Goal: Task Accomplishment & Management: Use online tool/utility

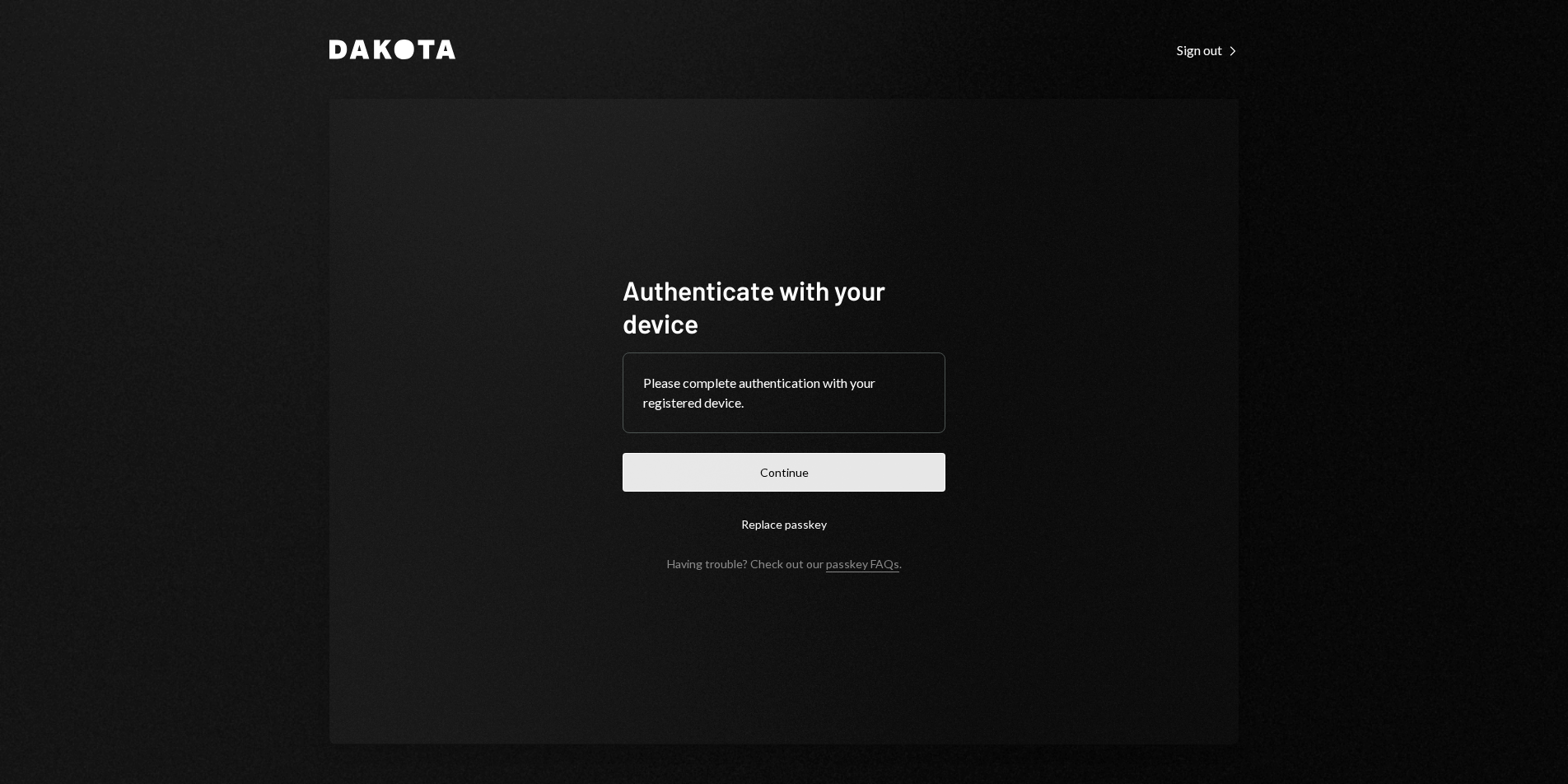
click at [844, 477] on button "Continue" at bounding box center [784, 471] width 323 height 38
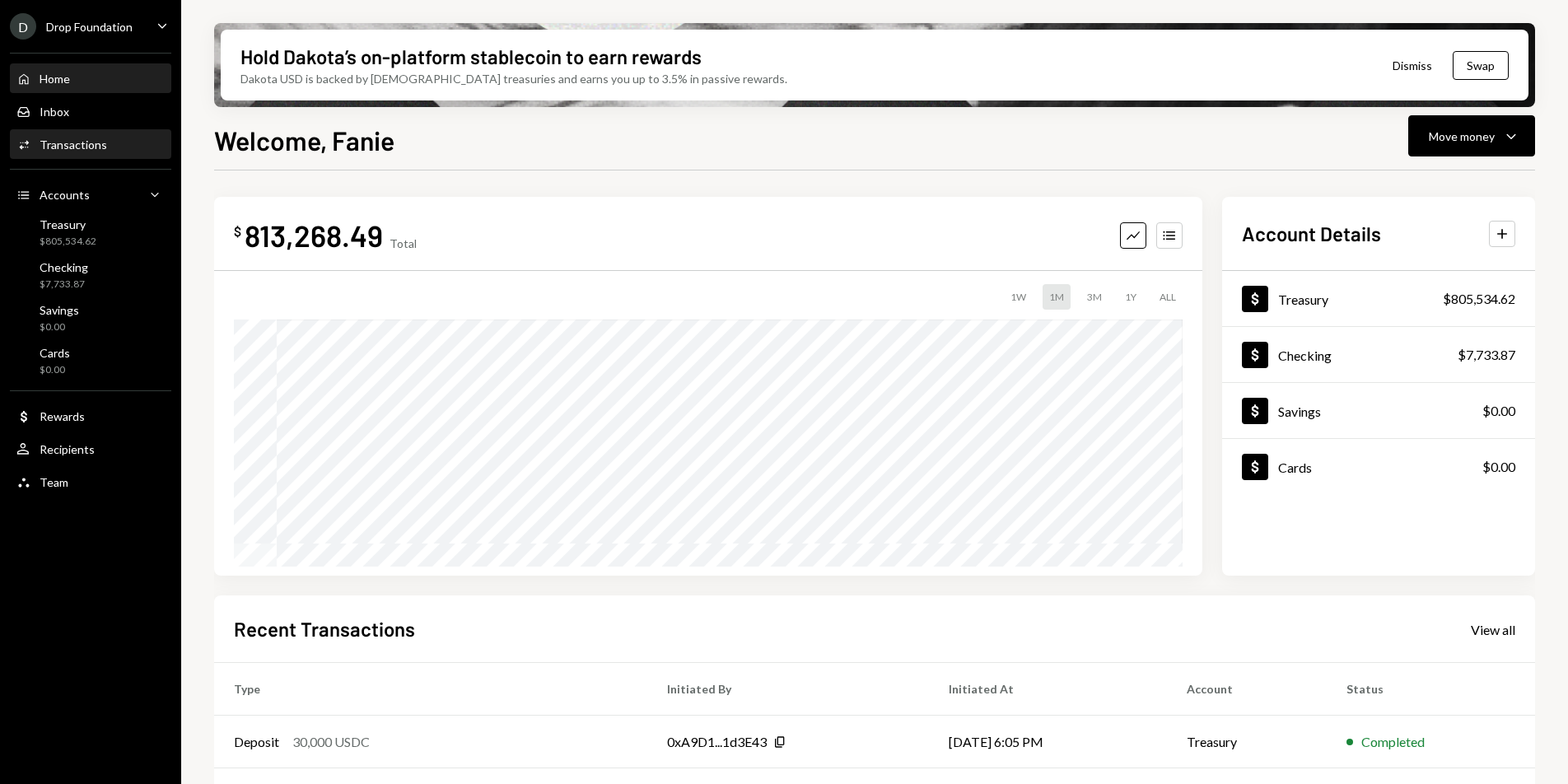
click at [89, 144] on div "Transactions" at bounding box center [73, 144] width 67 height 14
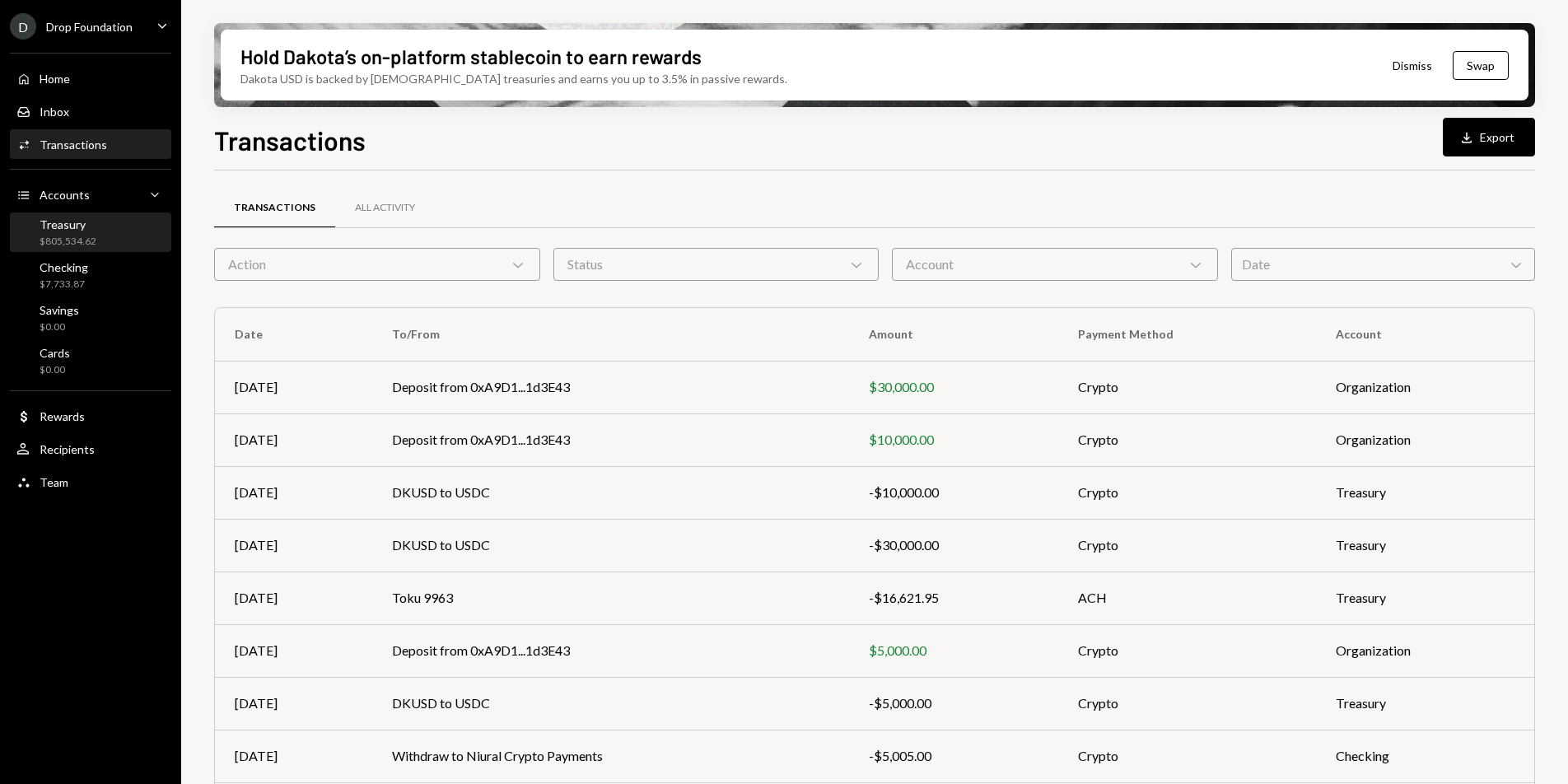
click at [105, 240] on div "Treasury $805,534.62" at bounding box center [91, 233] width 148 height 32
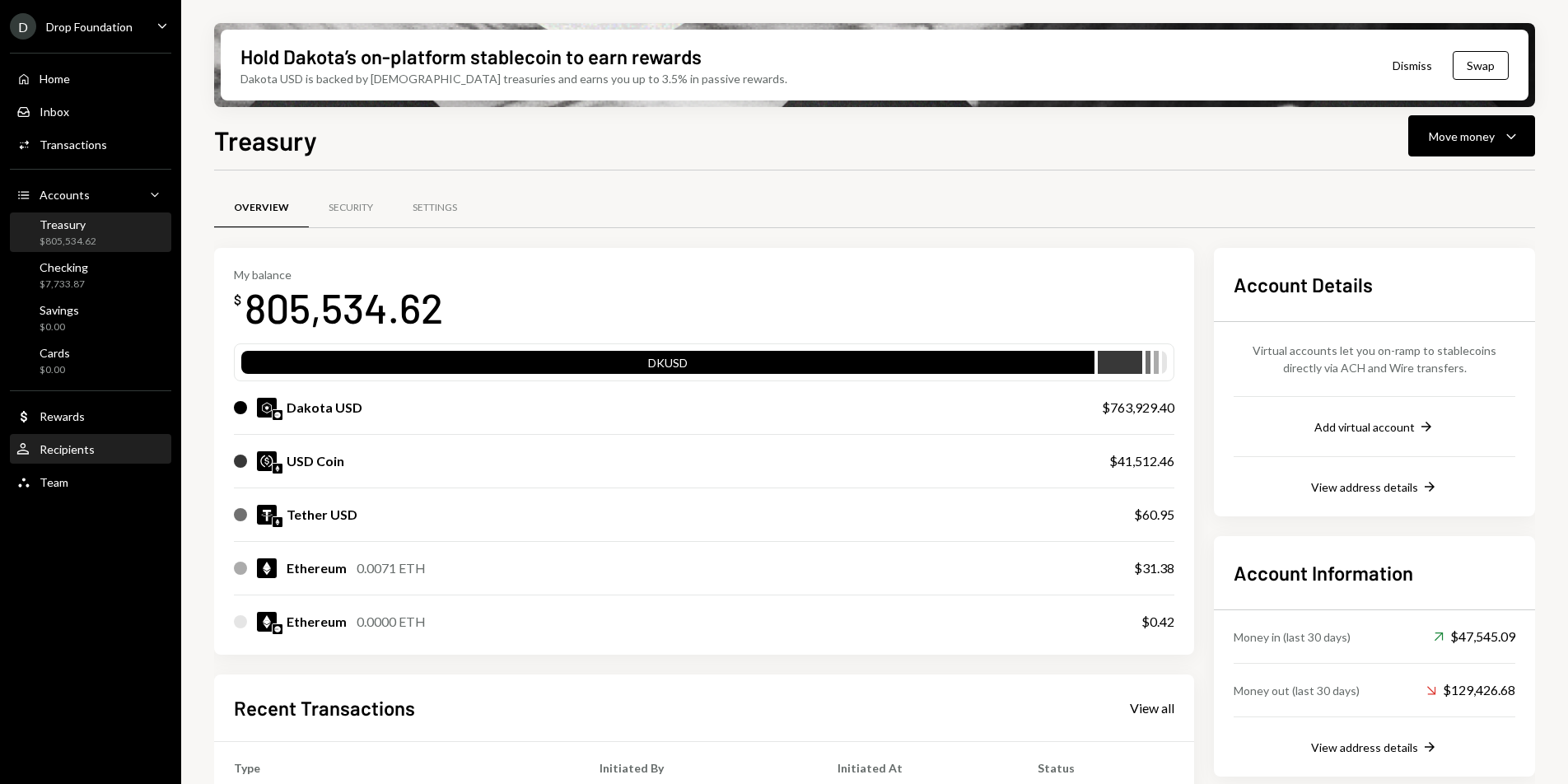
click at [69, 455] on div "Recipients" at bounding box center [66, 449] width 55 height 14
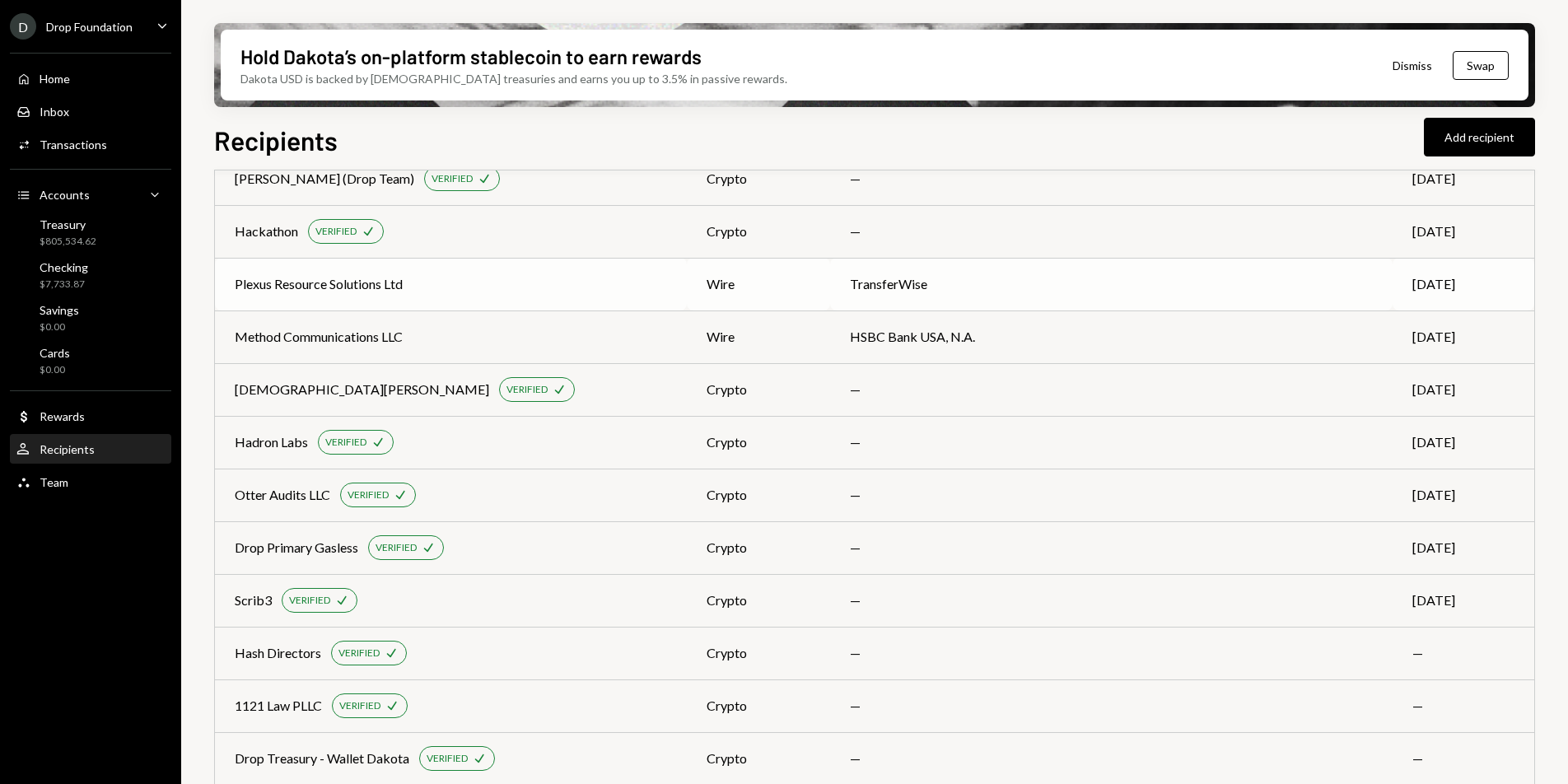
scroll to position [851, 0]
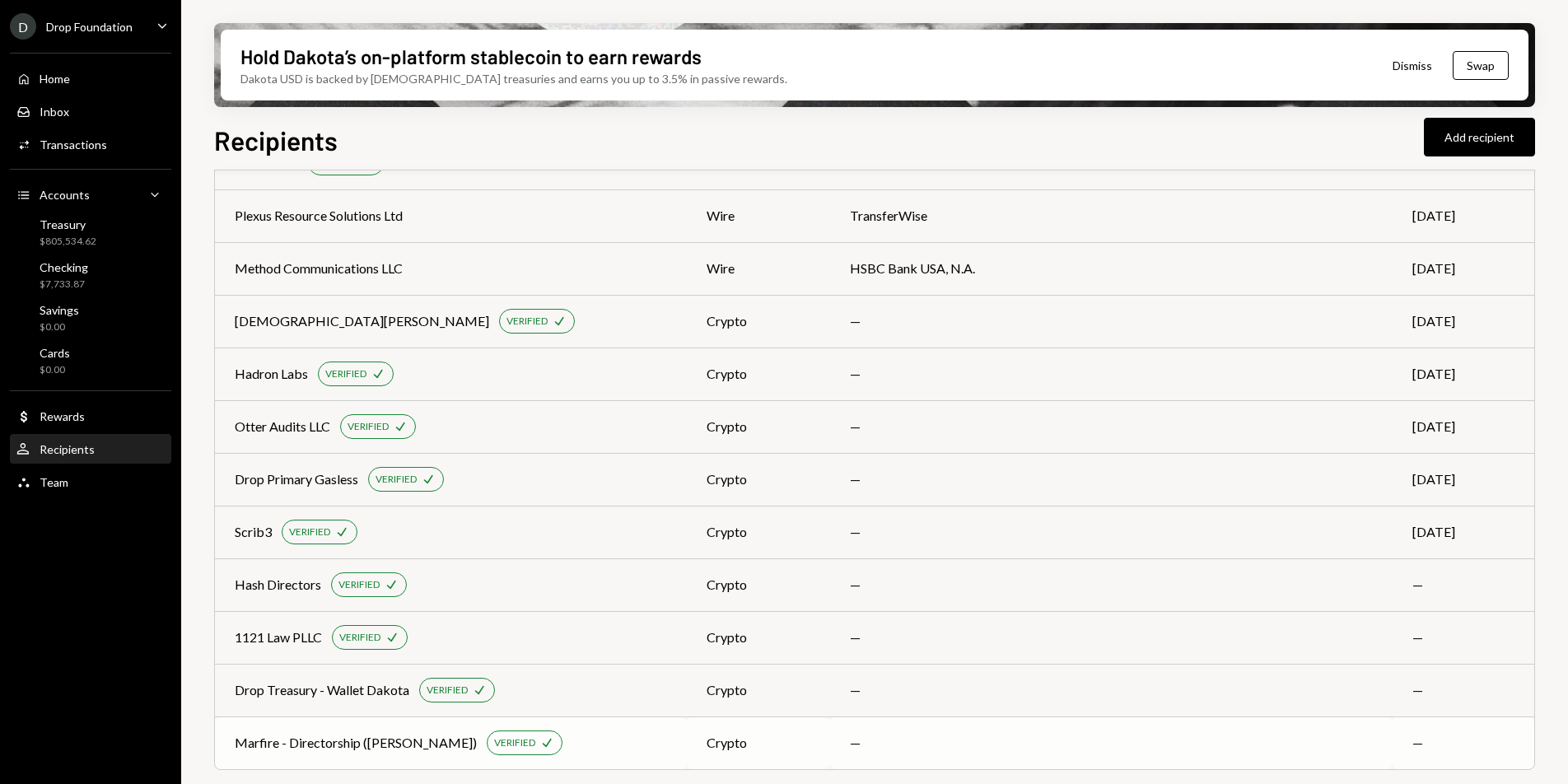
click at [571, 742] on div "Marfire - Directorship (Craig) VERIFIED Check" at bounding box center [450, 743] width 432 height 24
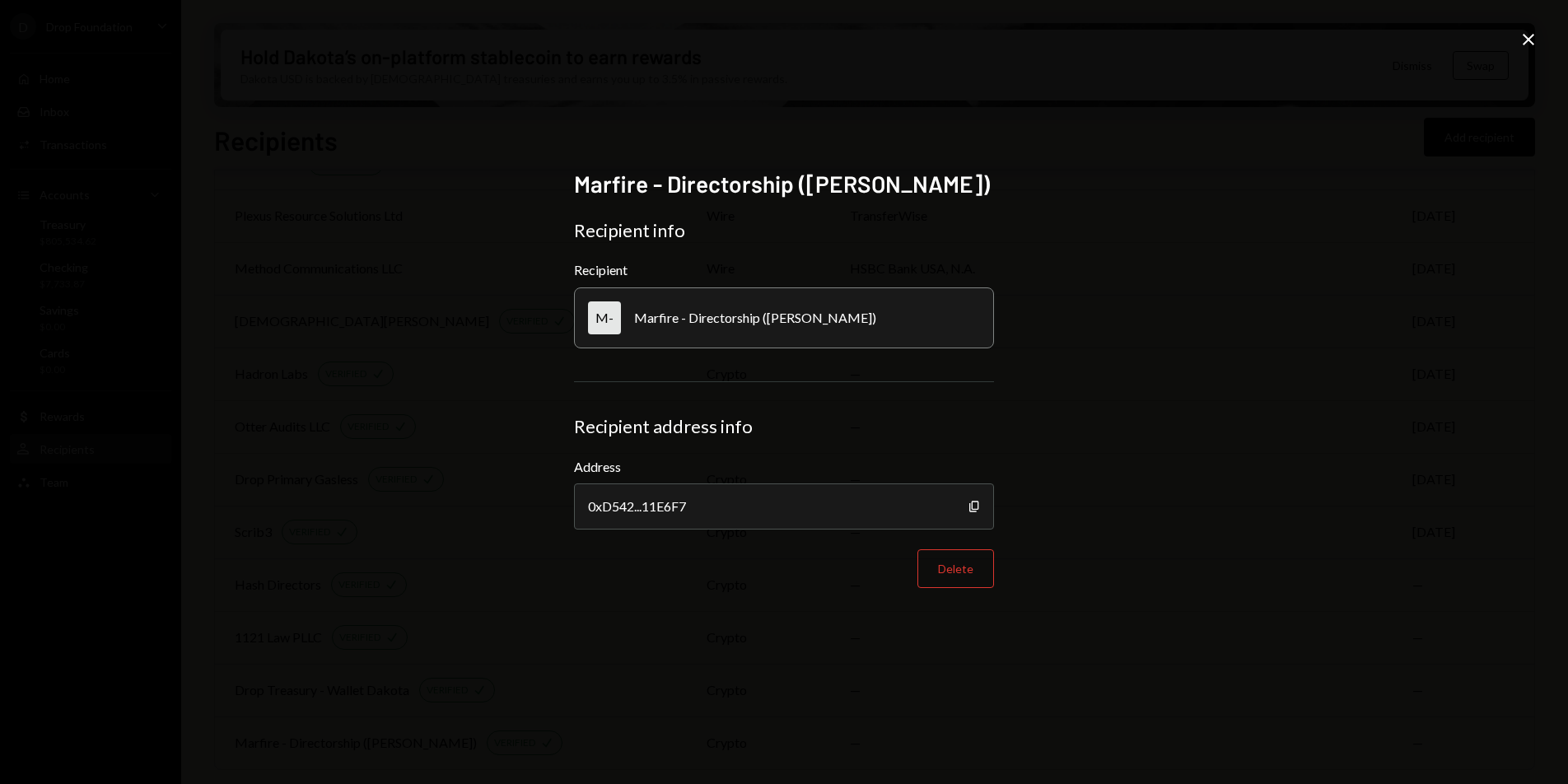
click at [1528, 40] on icon at bounding box center [1529, 39] width 11 height 11
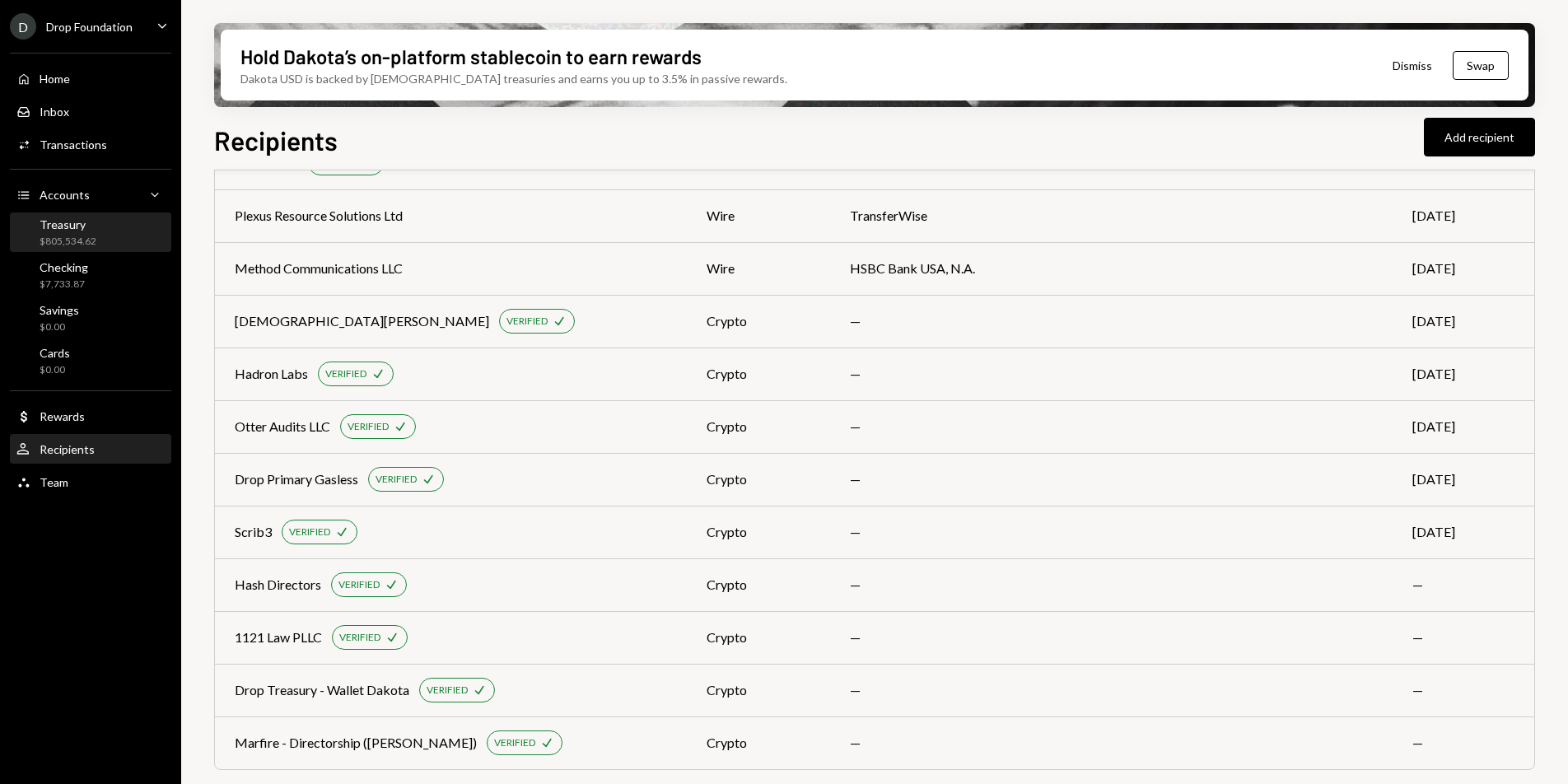
click at [74, 234] on div "$805,534.62" at bounding box center [67, 241] width 57 height 14
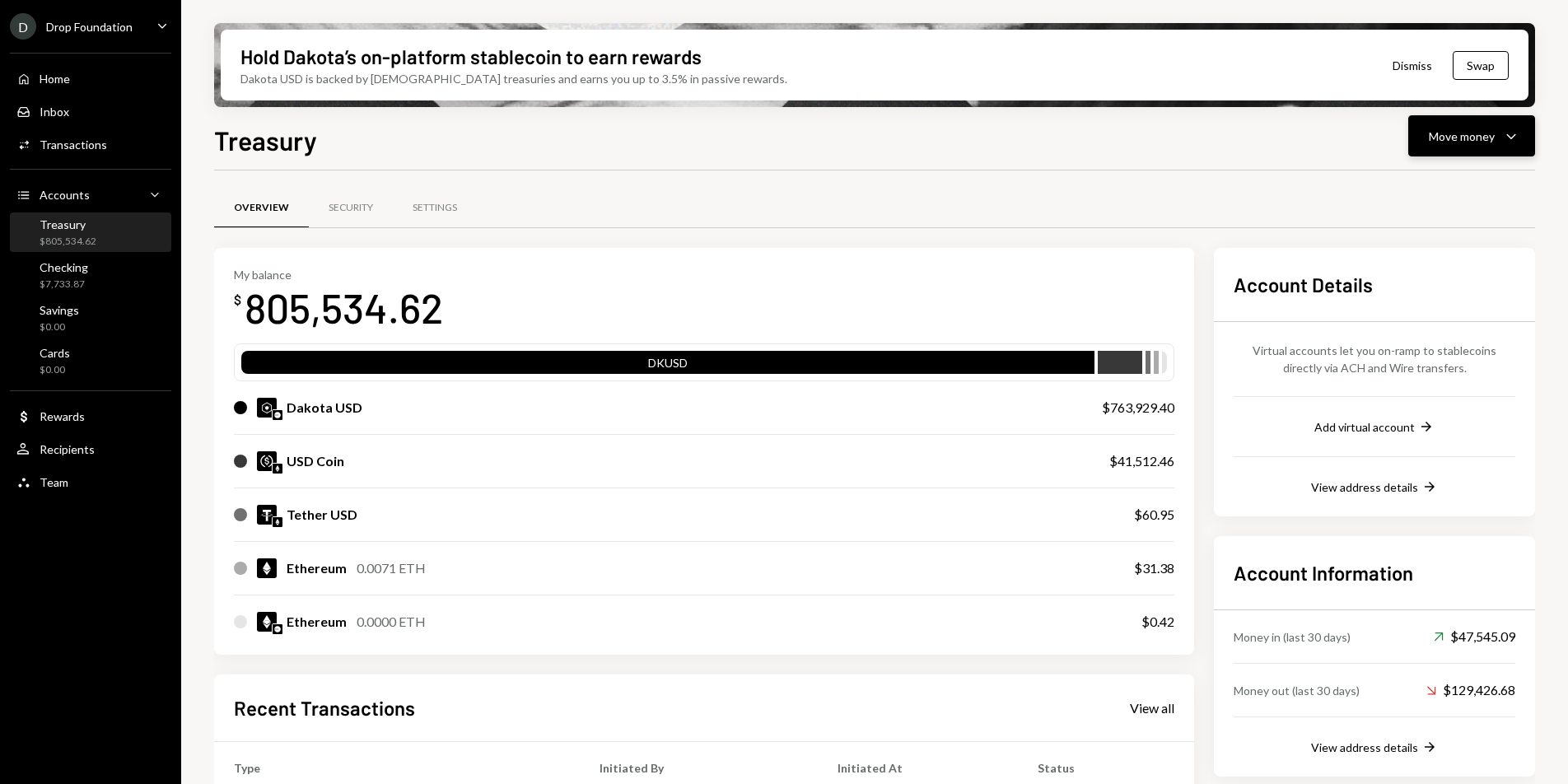
click at [1456, 138] on div "Move money" at bounding box center [1462, 136] width 66 height 18
click at [1441, 190] on div "Send" at bounding box center [1458, 186] width 120 height 18
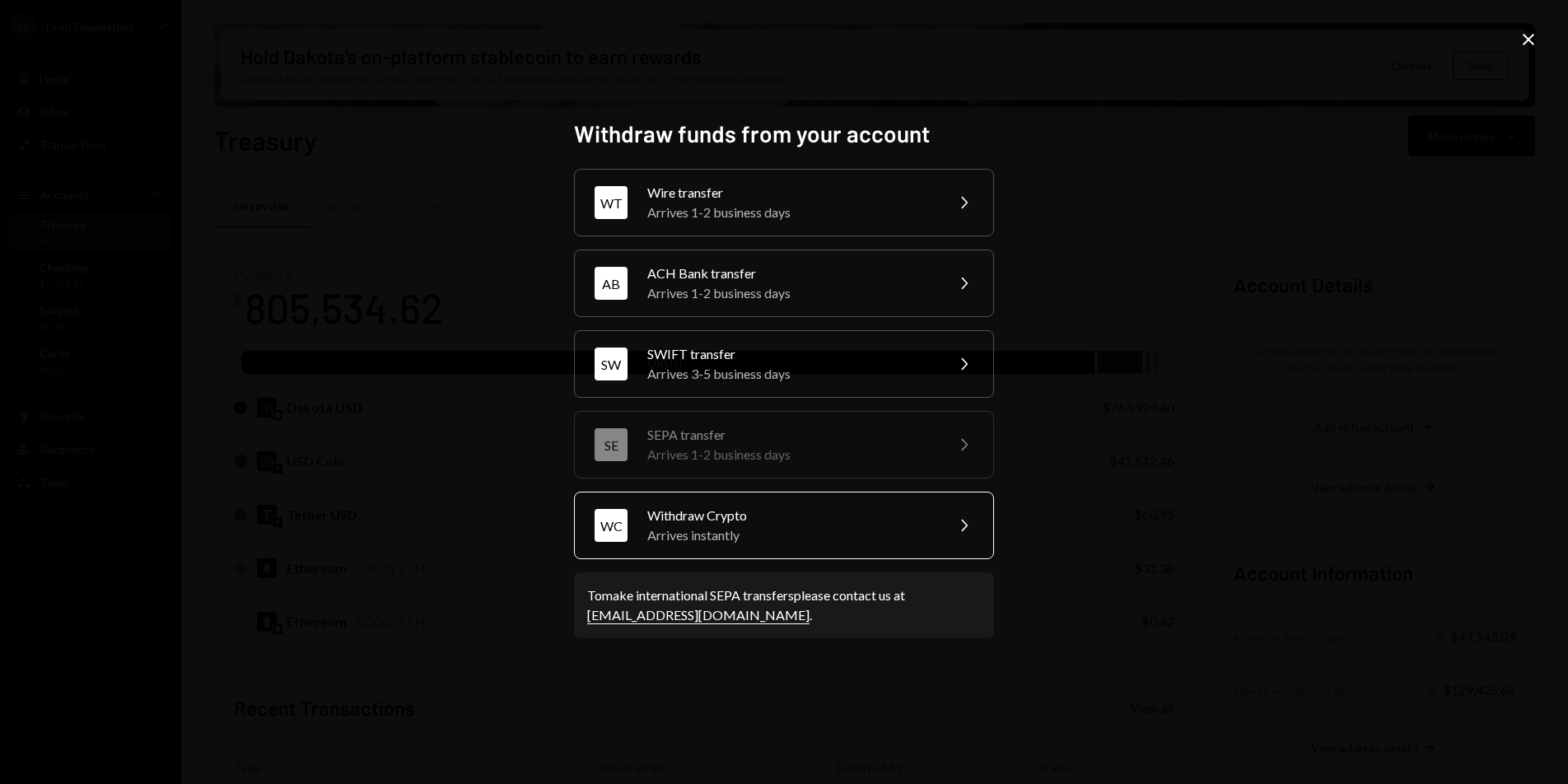
click at [803, 522] on div "Withdraw Crypto" at bounding box center [791, 515] width 287 height 20
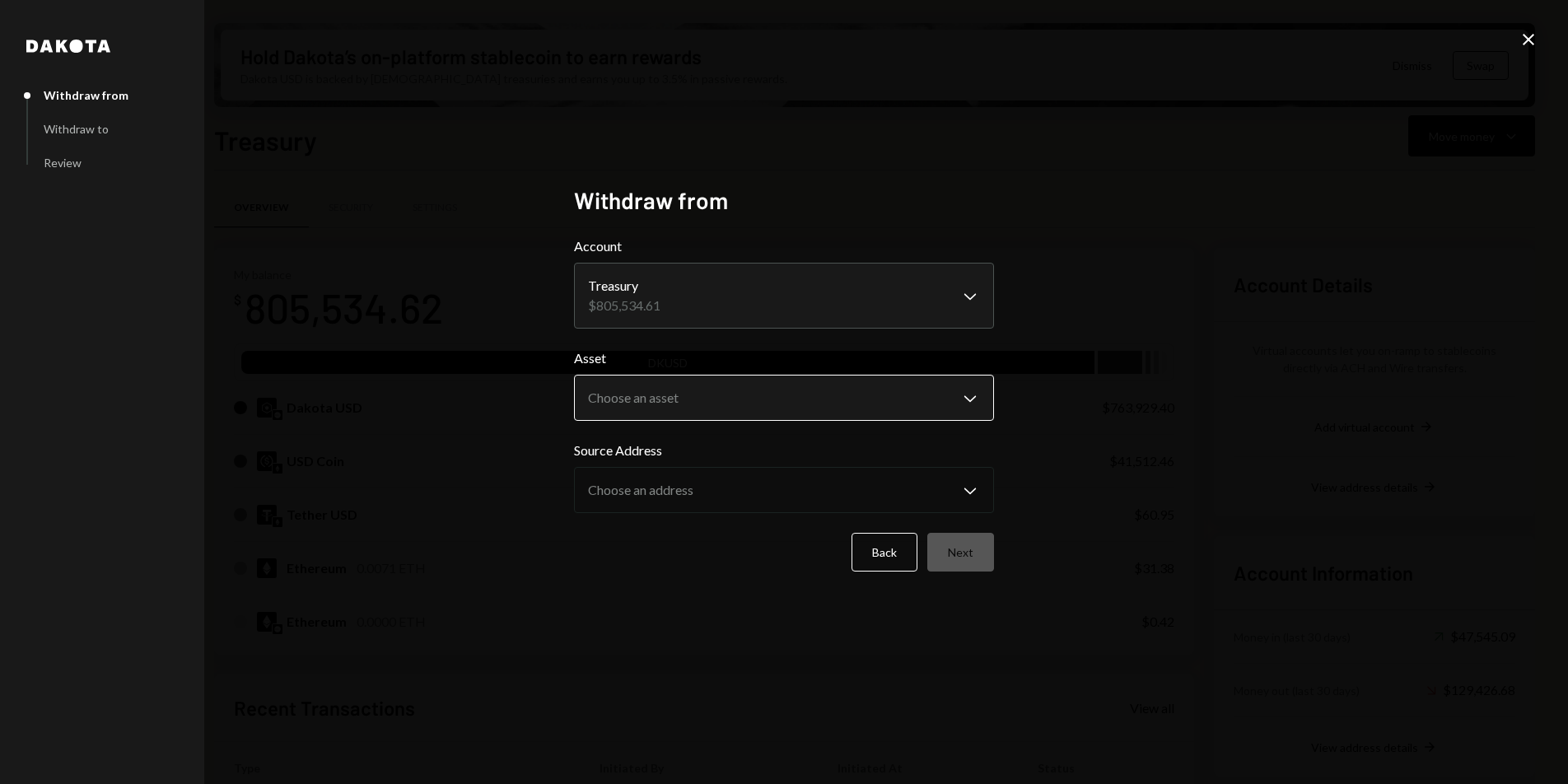
click at [721, 386] on body "D Drop Foundation Caret Down Home Home Inbox Inbox Activities Transactions Acco…" at bounding box center [784, 392] width 1568 height 784
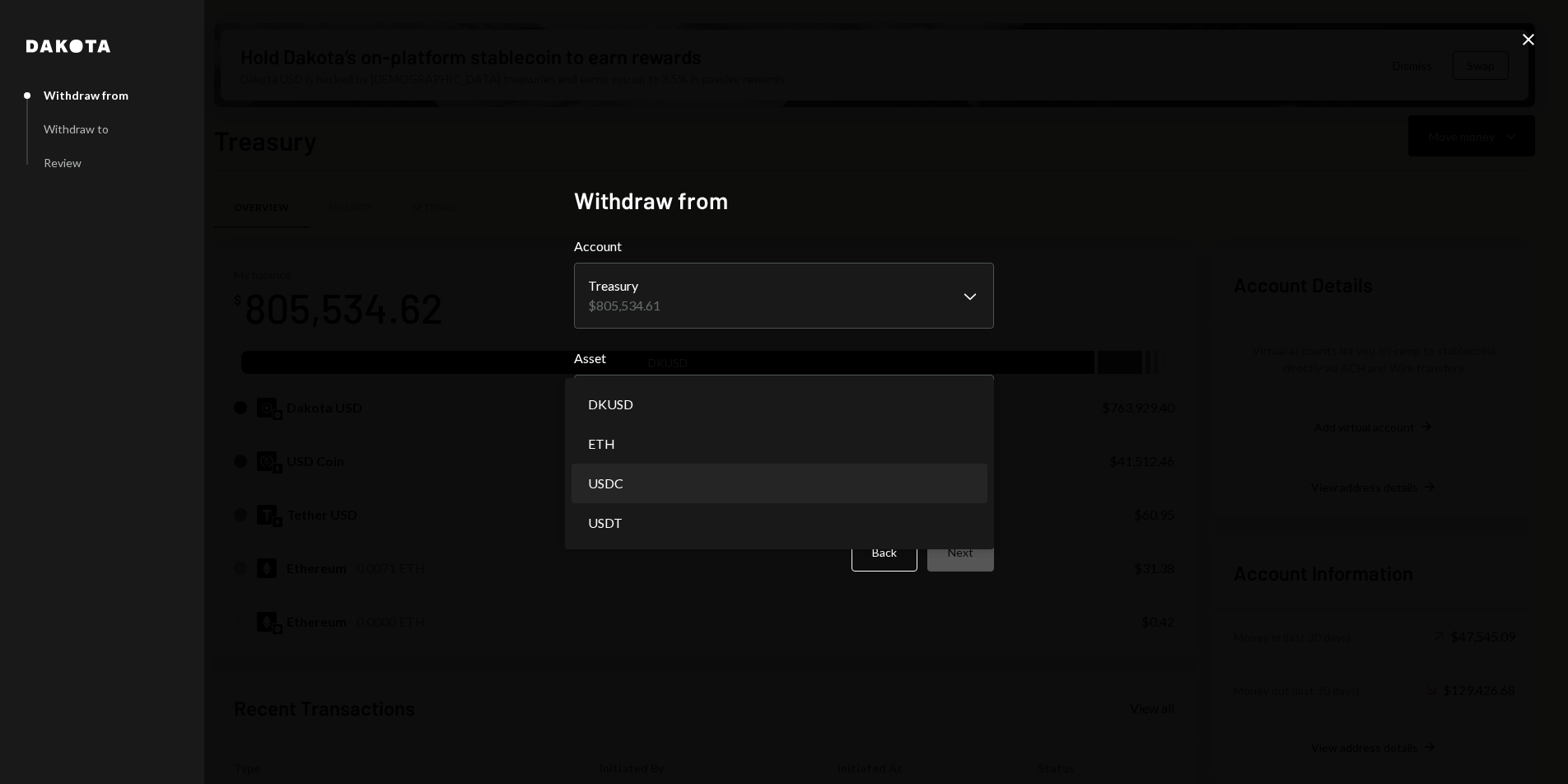
select select "****"
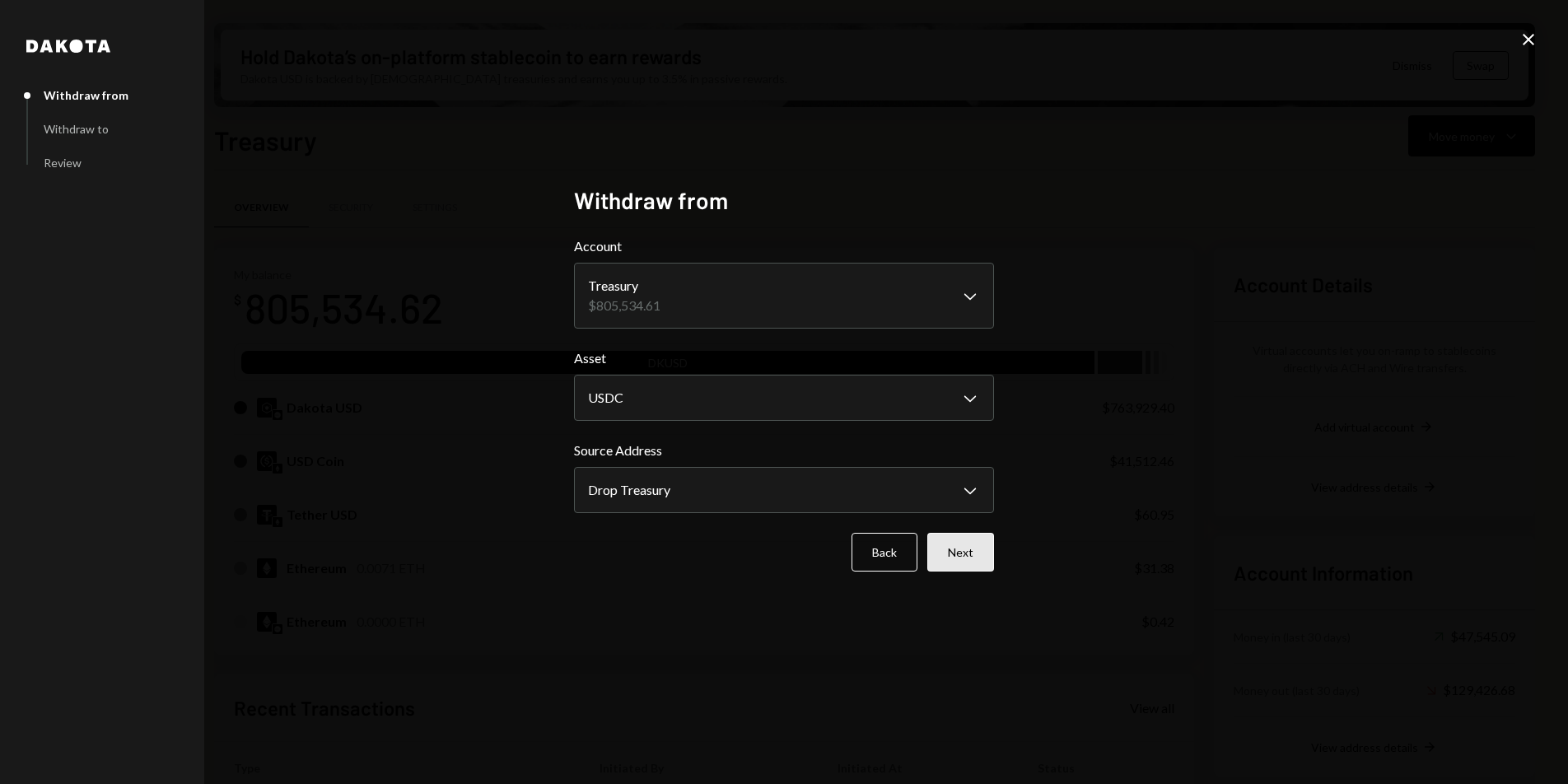
click at [969, 556] on button "Next" at bounding box center [960, 552] width 66 height 38
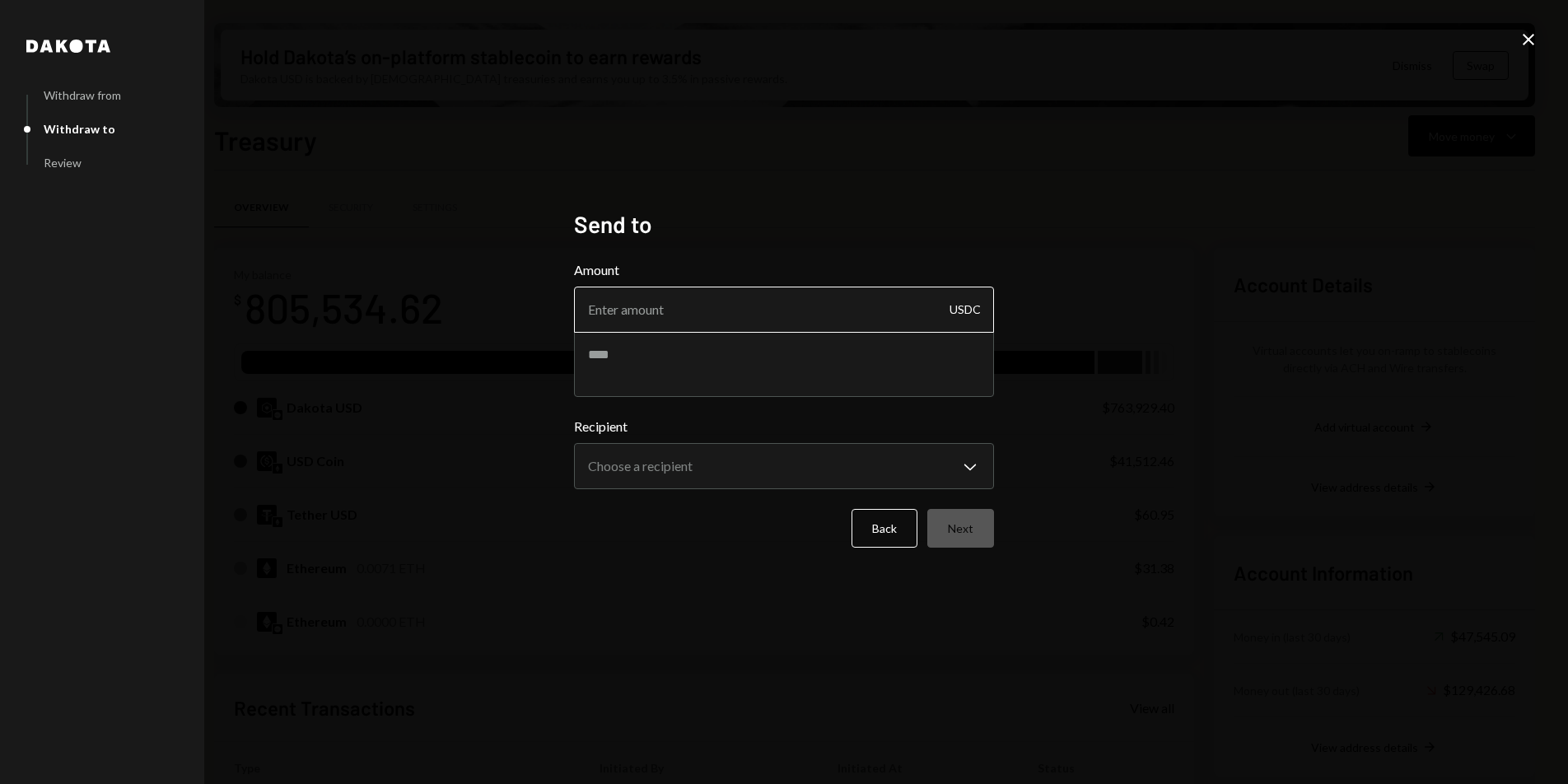
click at [715, 320] on input "Amount" at bounding box center [784, 309] width 420 height 46
type input "10"
click at [782, 358] on textarea at bounding box center [784, 364] width 420 height 66
type textarea "**********"
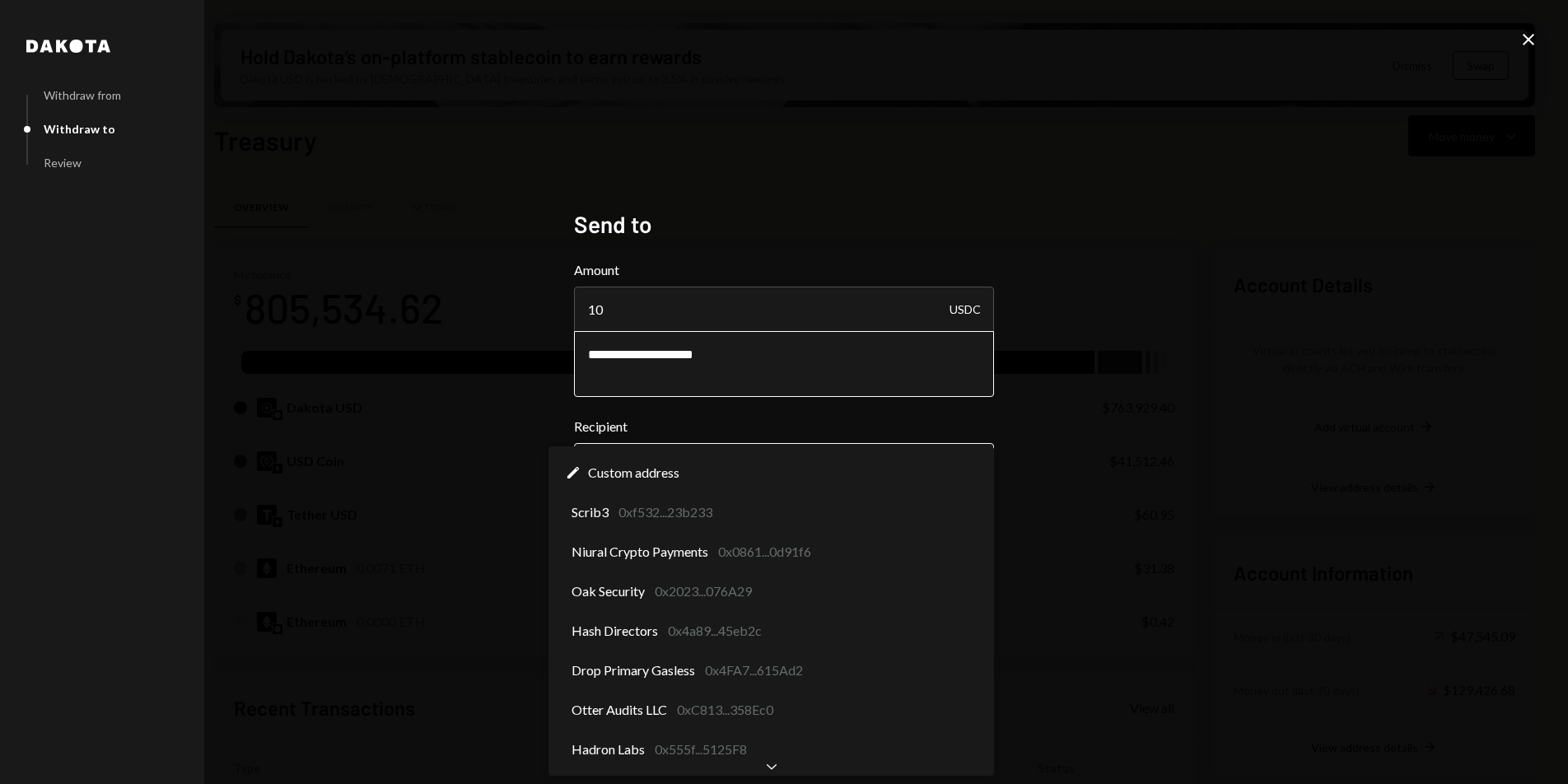
click at [692, 483] on body "D Drop Foundation Caret Down Home Home Inbox Inbox Activities Transactions Acco…" at bounding box center [784, 392] width 1568 height 784
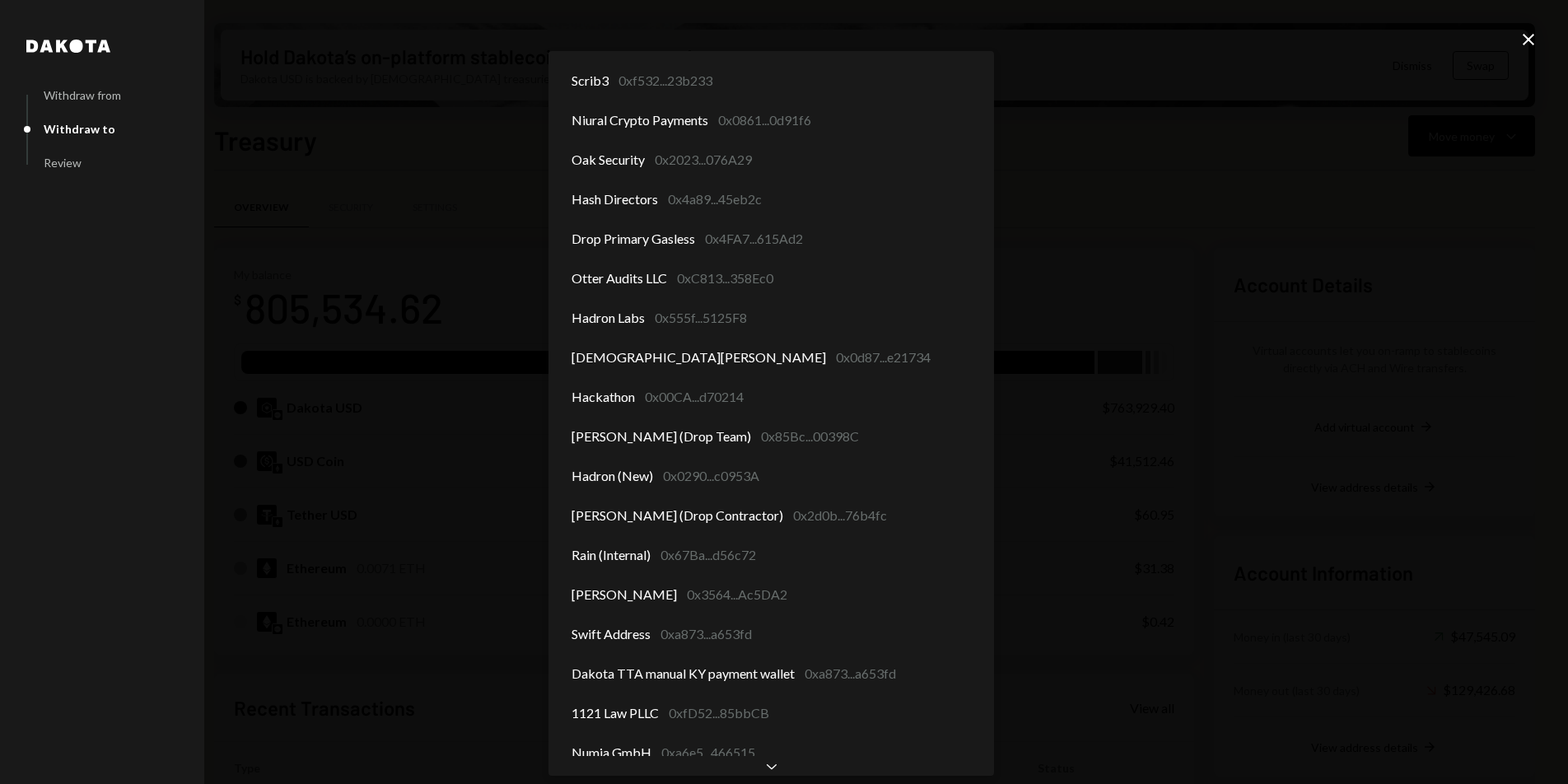
scroll to position [56, 0]
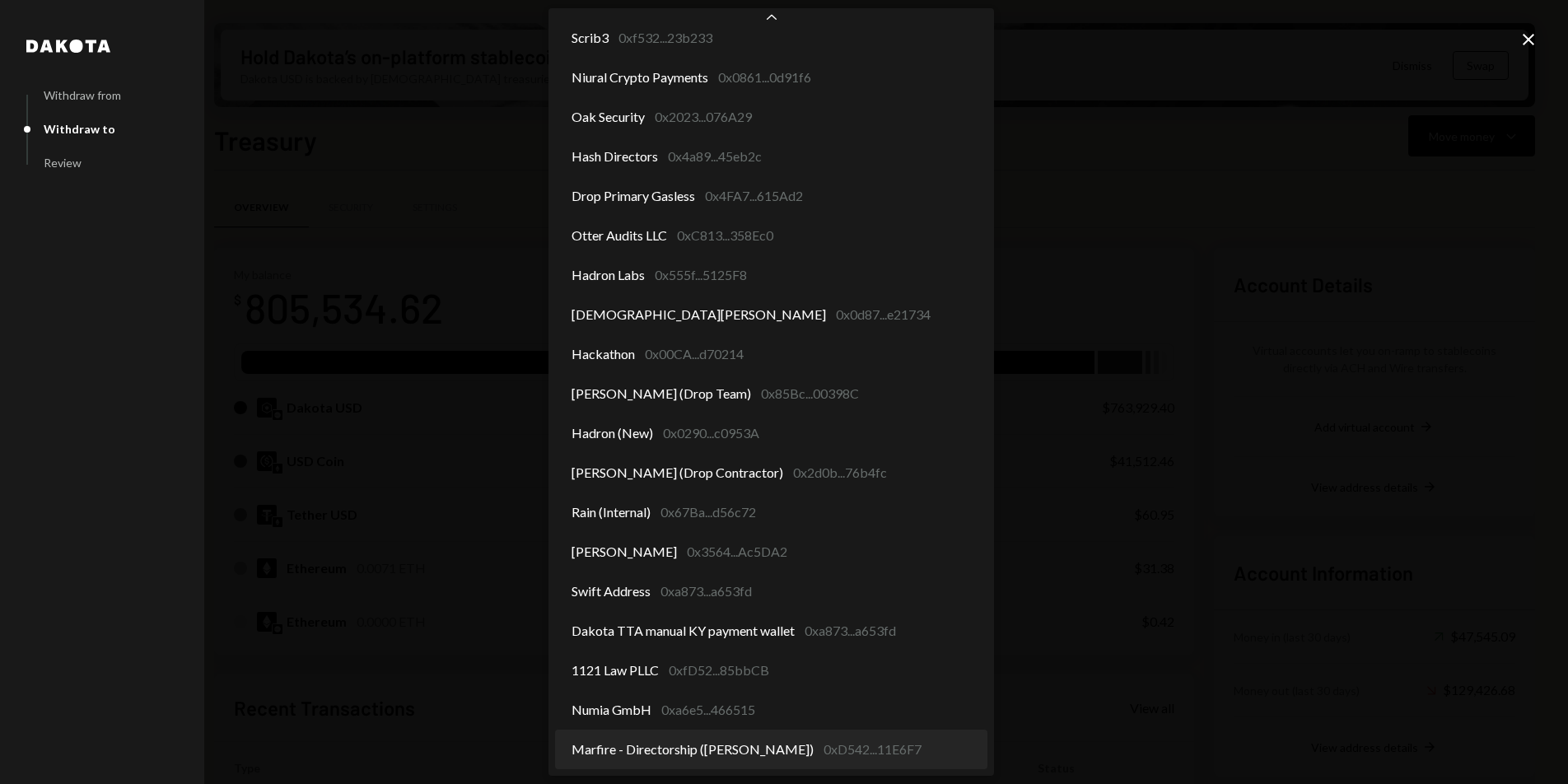
select select "**********"
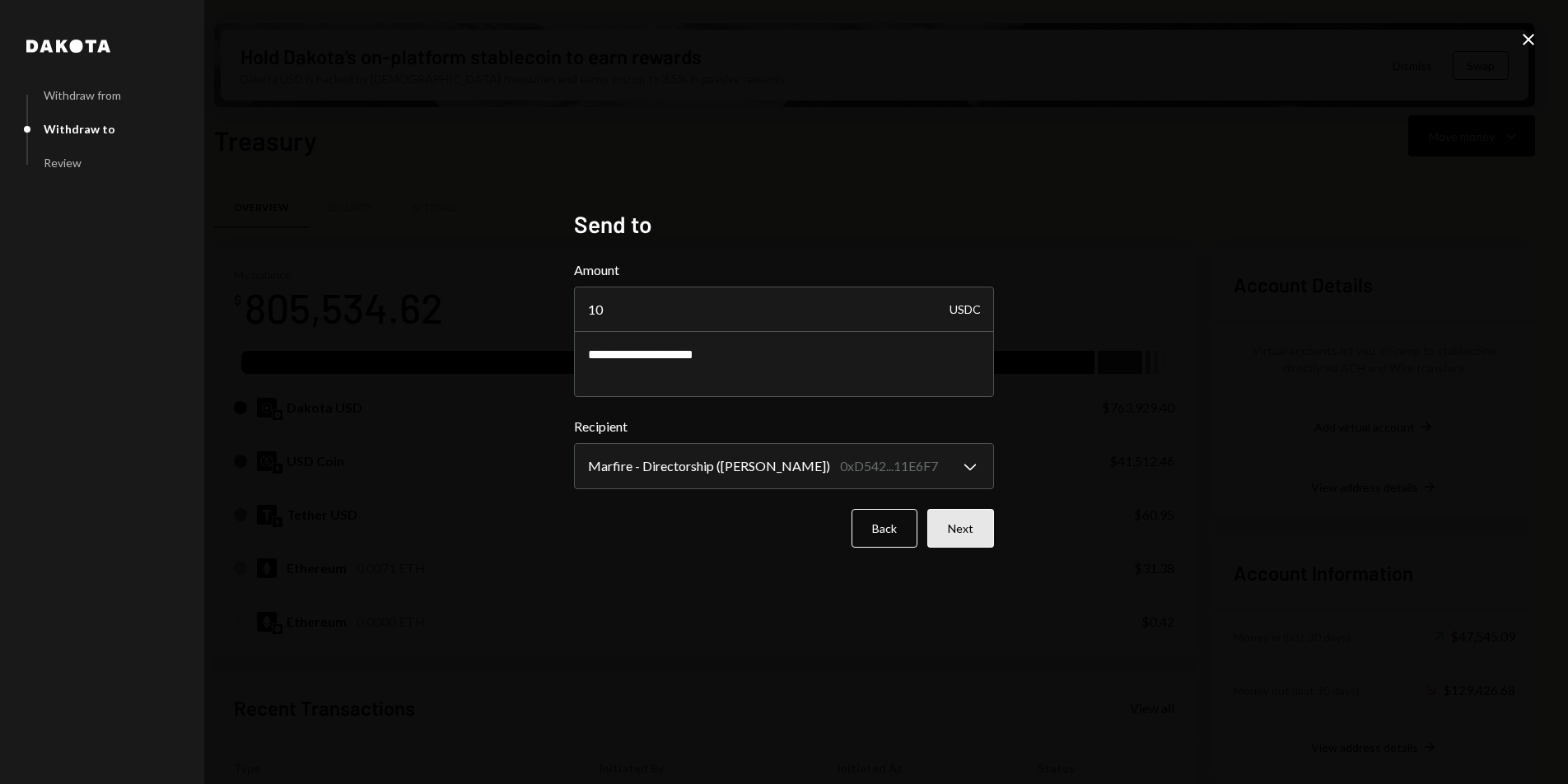
click at [983, 535] on button "Next" at bounding box center [960, 527] width 66 height 38
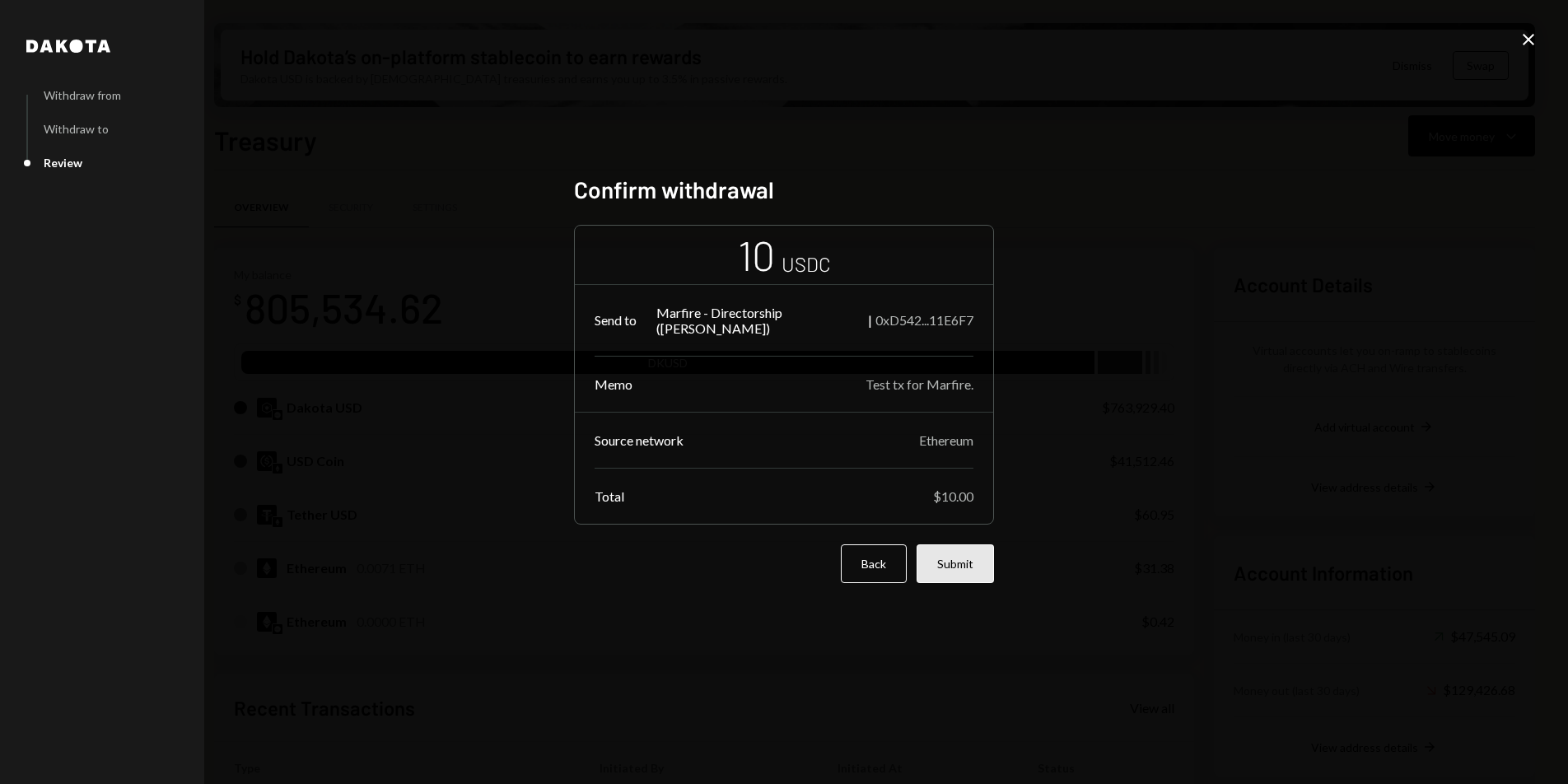
click at [964, 554] on button "Submit" at bounding box center [955, 563] width 77 height 38
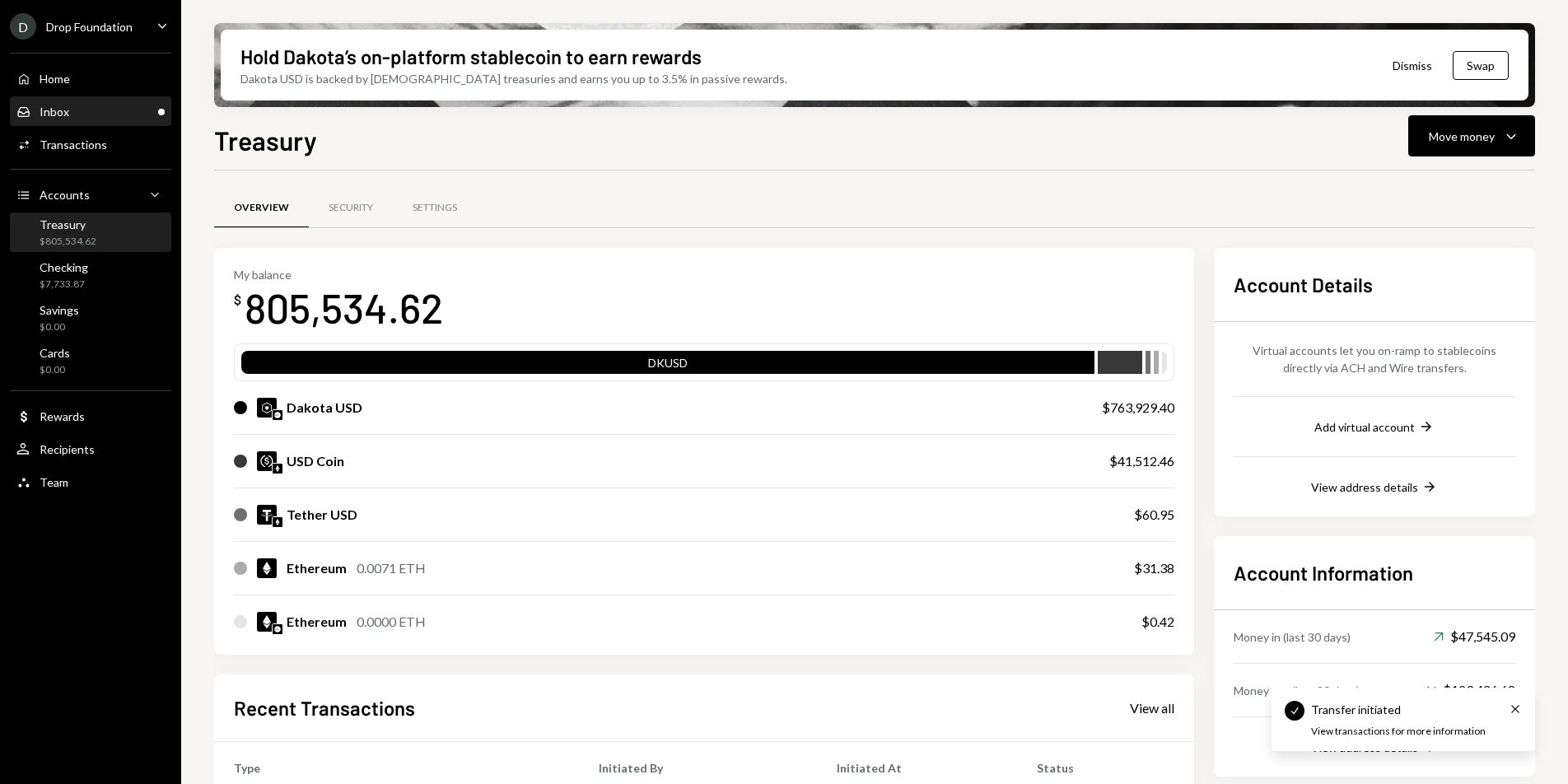
click at [87, 110] on div "Inbox Inbox" at bounding box center [91, 112] width 148 height 15
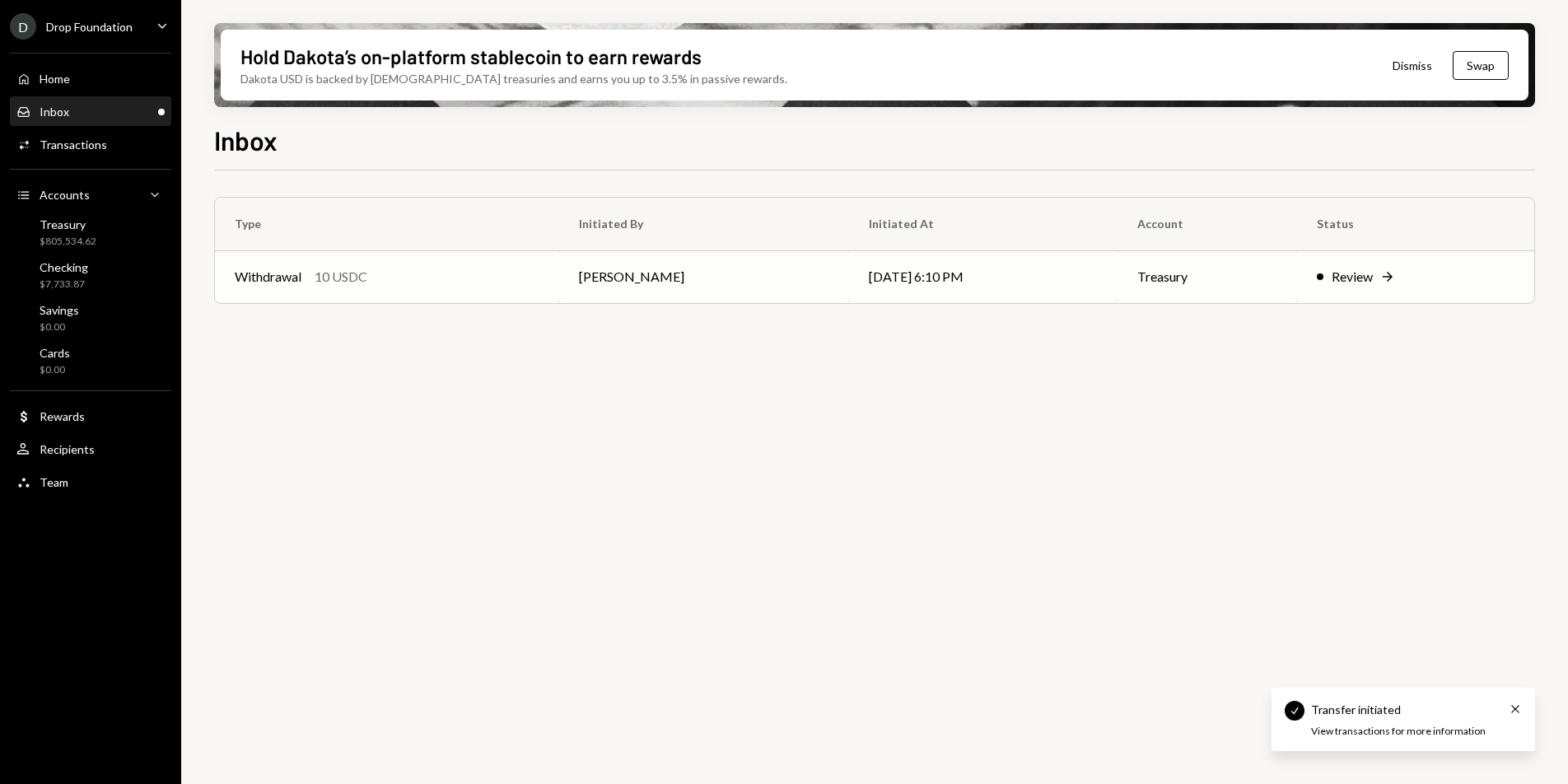
click at [343, 261] on td "Withdrawal 10 USDC" at bounding box center [386, 276] width 344 height 52
click at [105, 243] on div "Treasury $805,534.62" at bounding box center [91, 233] width 148 height 32
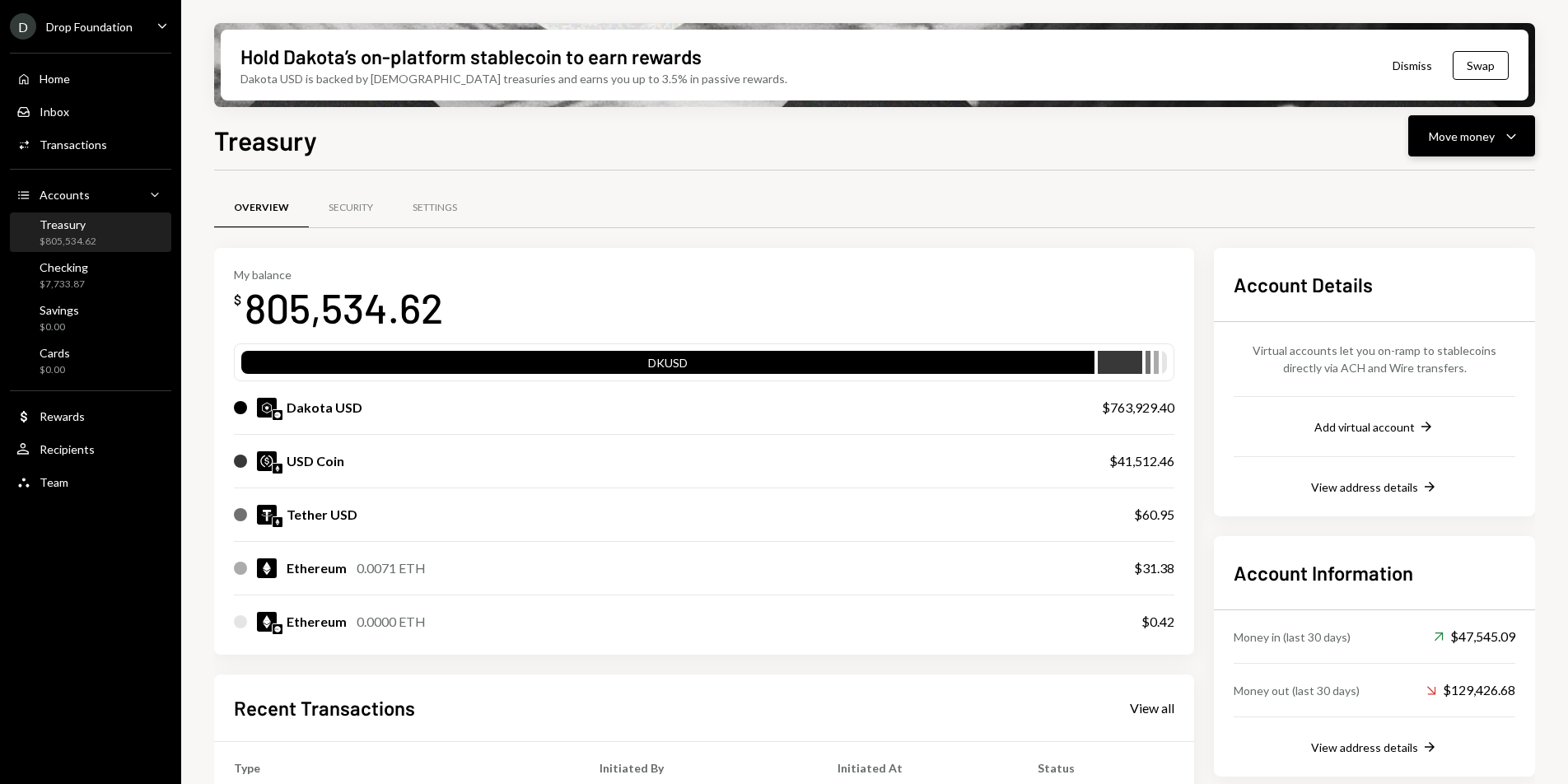
click at [1505, 149] on button "Move money Caret Down" at bounding box center [1472, 136] width 127 height 41
click at [1439, 194] on div "Withdraw Send" at bounding box center [1446, 186] width 164 height 37
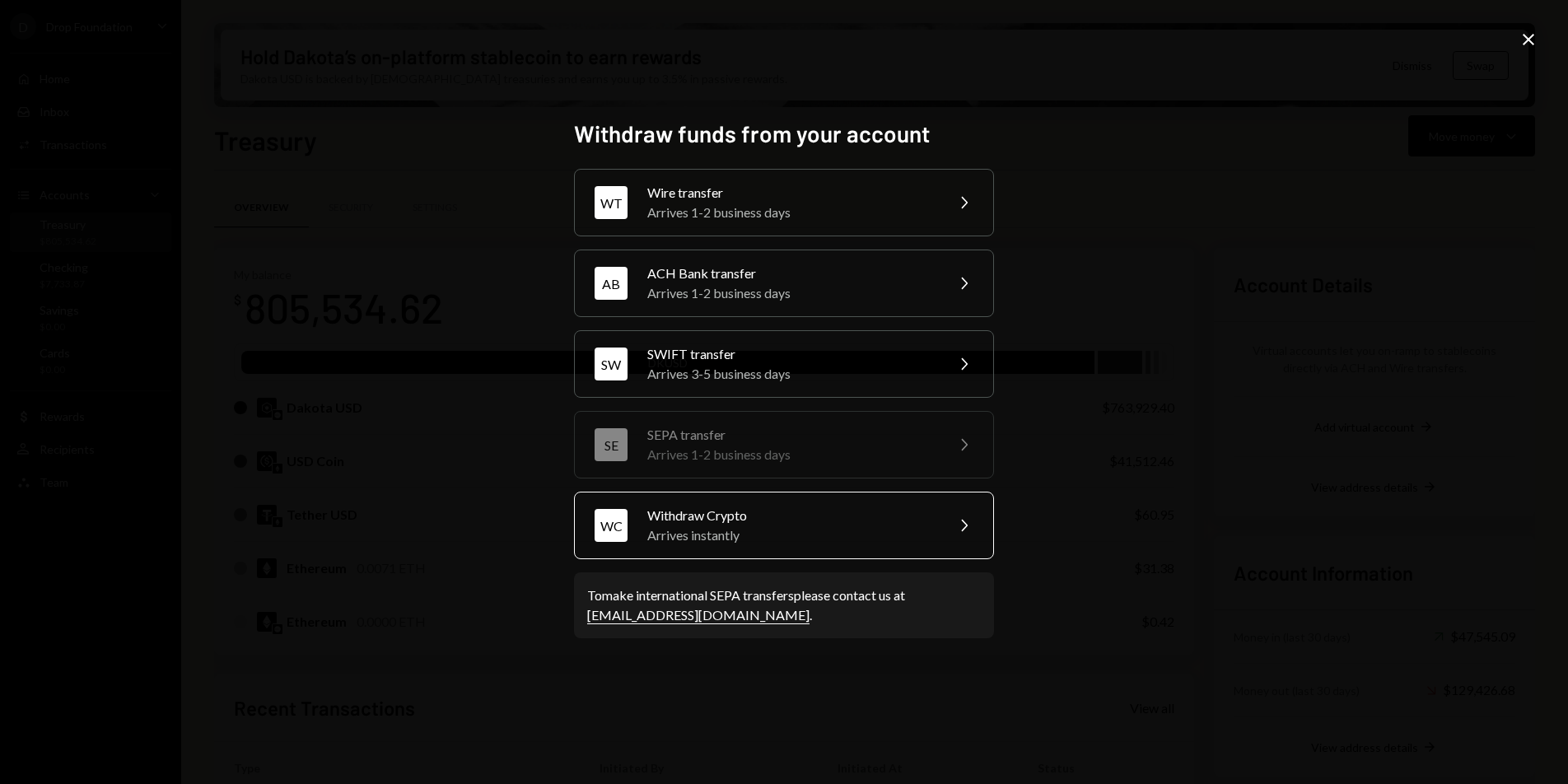
click at [868, 511] on div "Withdraw Crypto" at bounding box center [791, 515] width 287 height 20
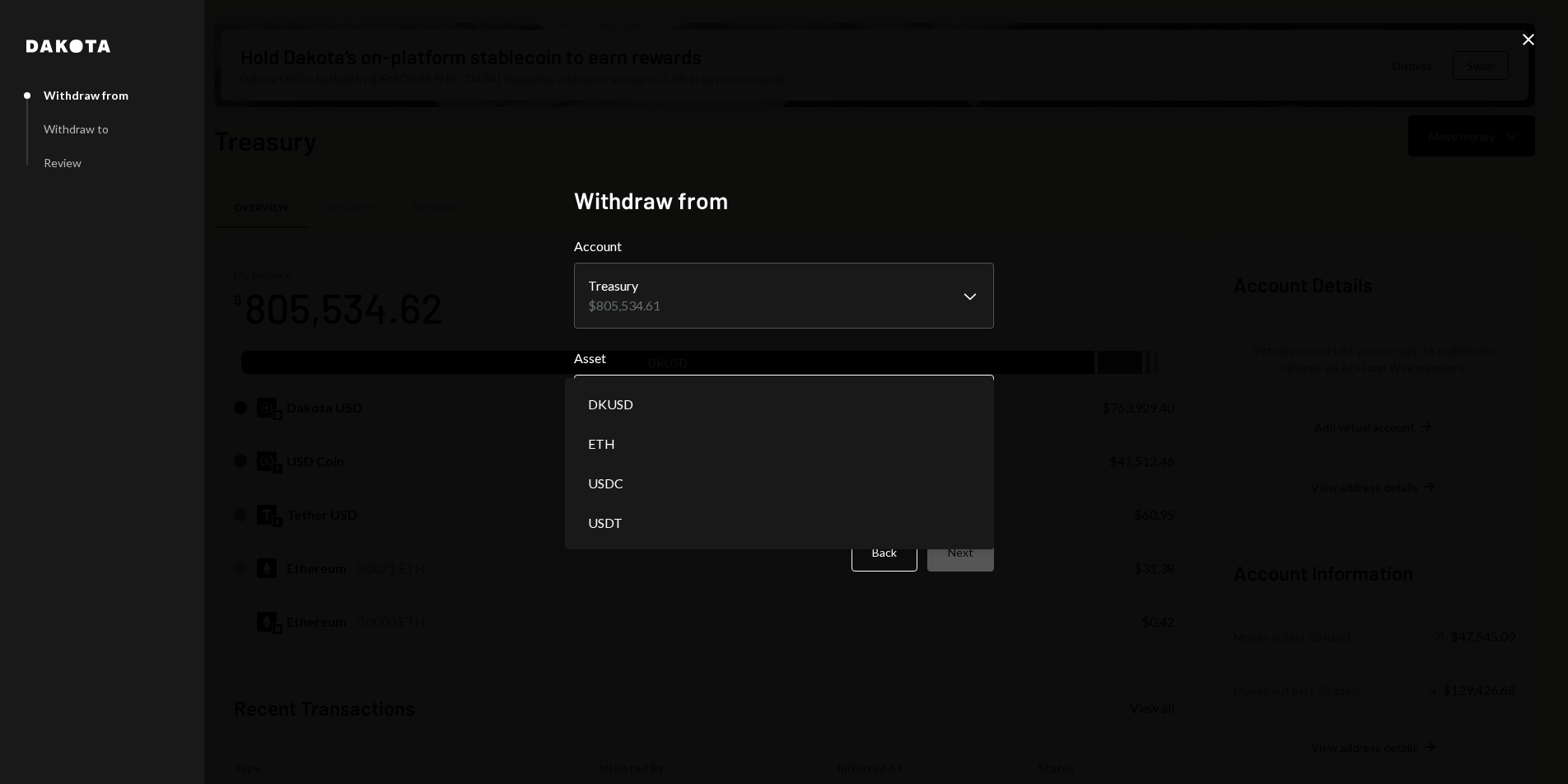
click at [700, 416] on body "D Drop Foundation Caret Down Home Home Inbox Inbox Activities Transactions Acco…" at bounding box center [784, 392] width 1568 height 784
select select "****"
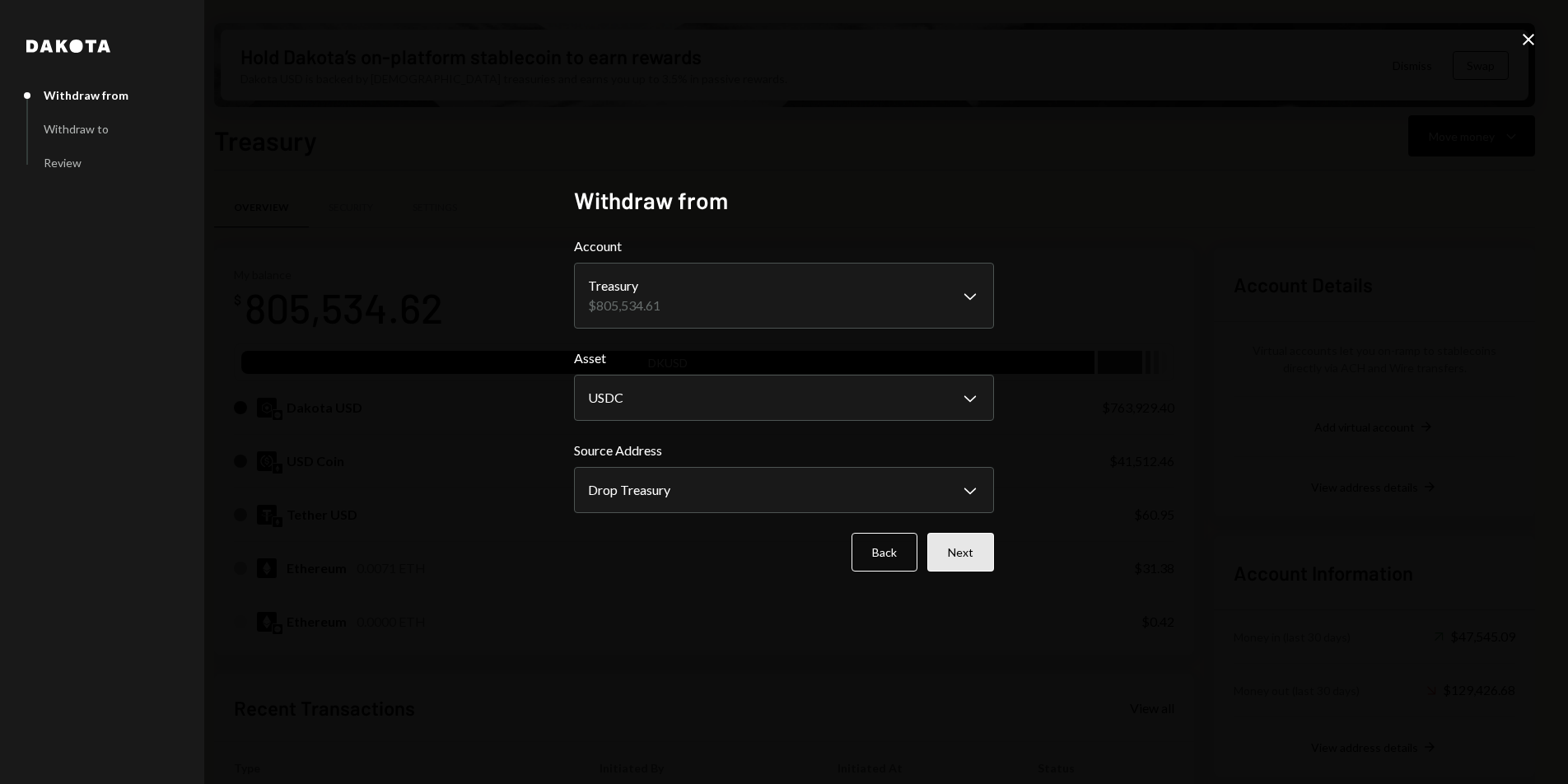
click at [963, 549] on button "Next" at bounding box center [960, 552] width 66 height 38
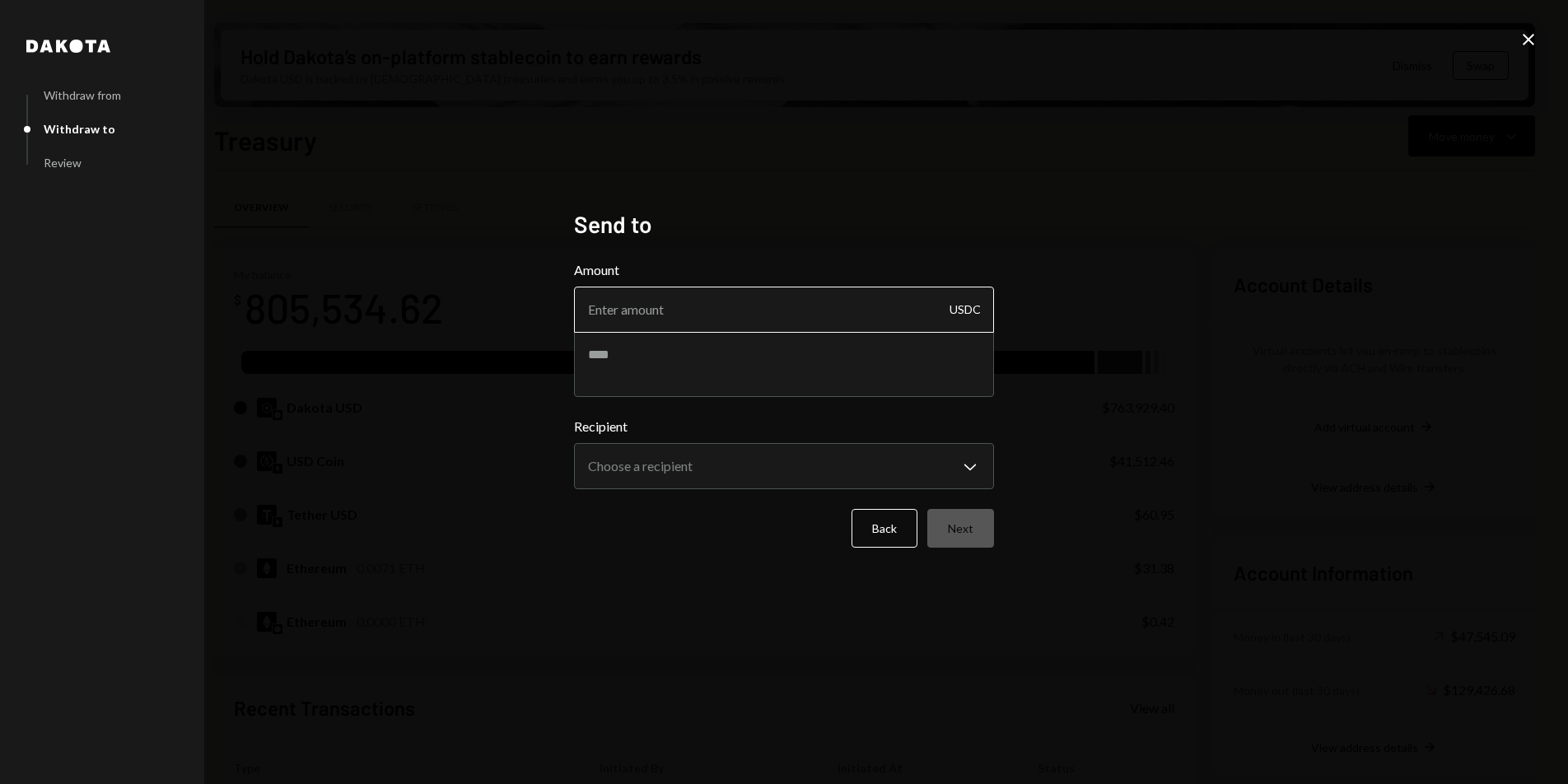
click at [782, 312] on input "Amount" at bounding box center [784, 309] width 420 height 46
type input "10000"
click at [747, 372] on textarea at bounding box center [784, 364] width 420 height 66
type textarea "******"
drag, startPoint x: 644, startPoint y: 361, endPoint x: 578, endPoint y: 360, distance: 66.0
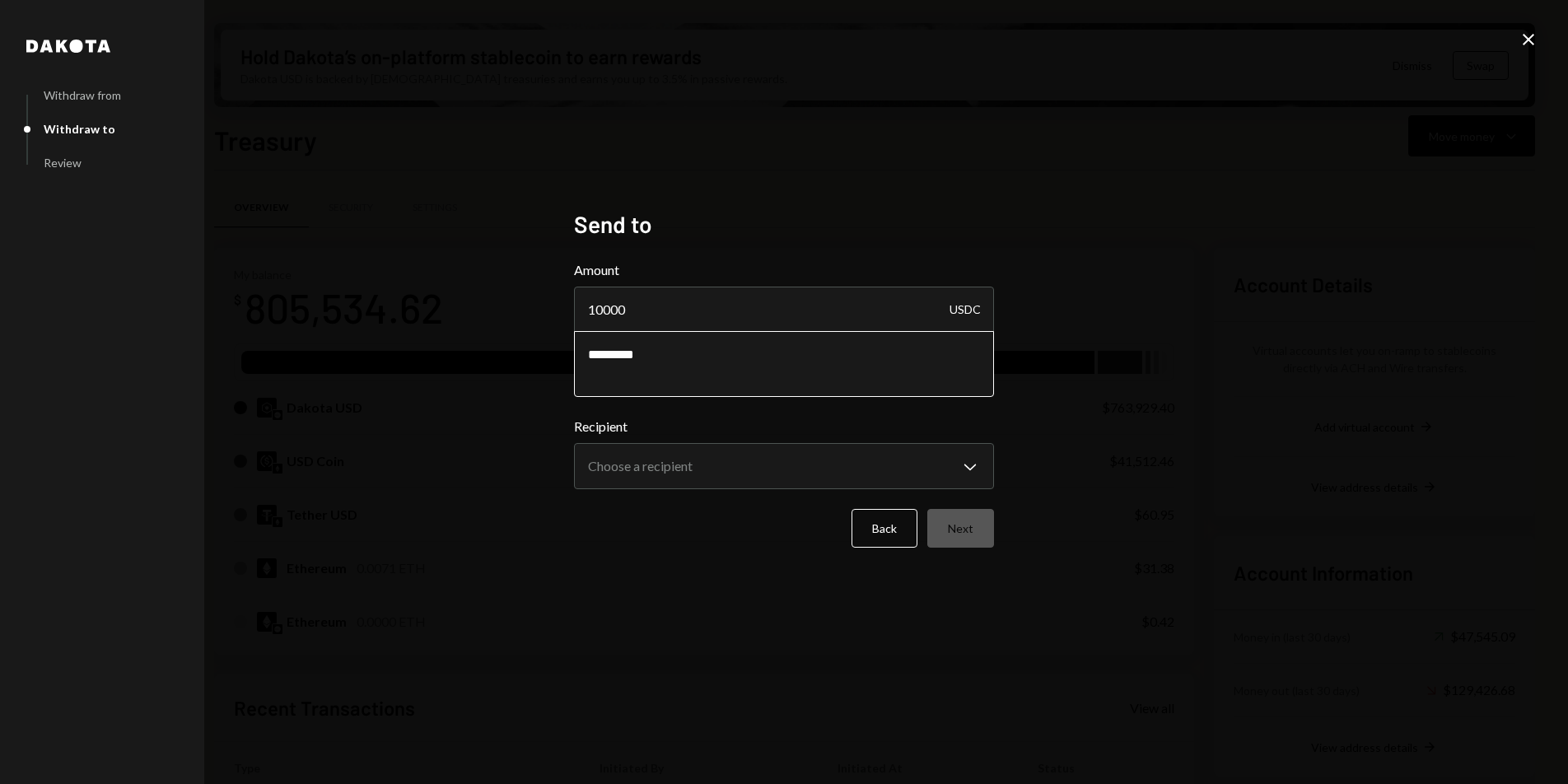
click at [578, 360] on textarea "********" at bounding box center [784, 364] width 420 height 66
paste textarea "**********"
type textarea "**********"
click at [922, 482] on body "D Drop Foundation Caret Down Home Home Inbox Inbox Activities Transactions Acco…" at bounding box center [784, 392] width 1568 height 784
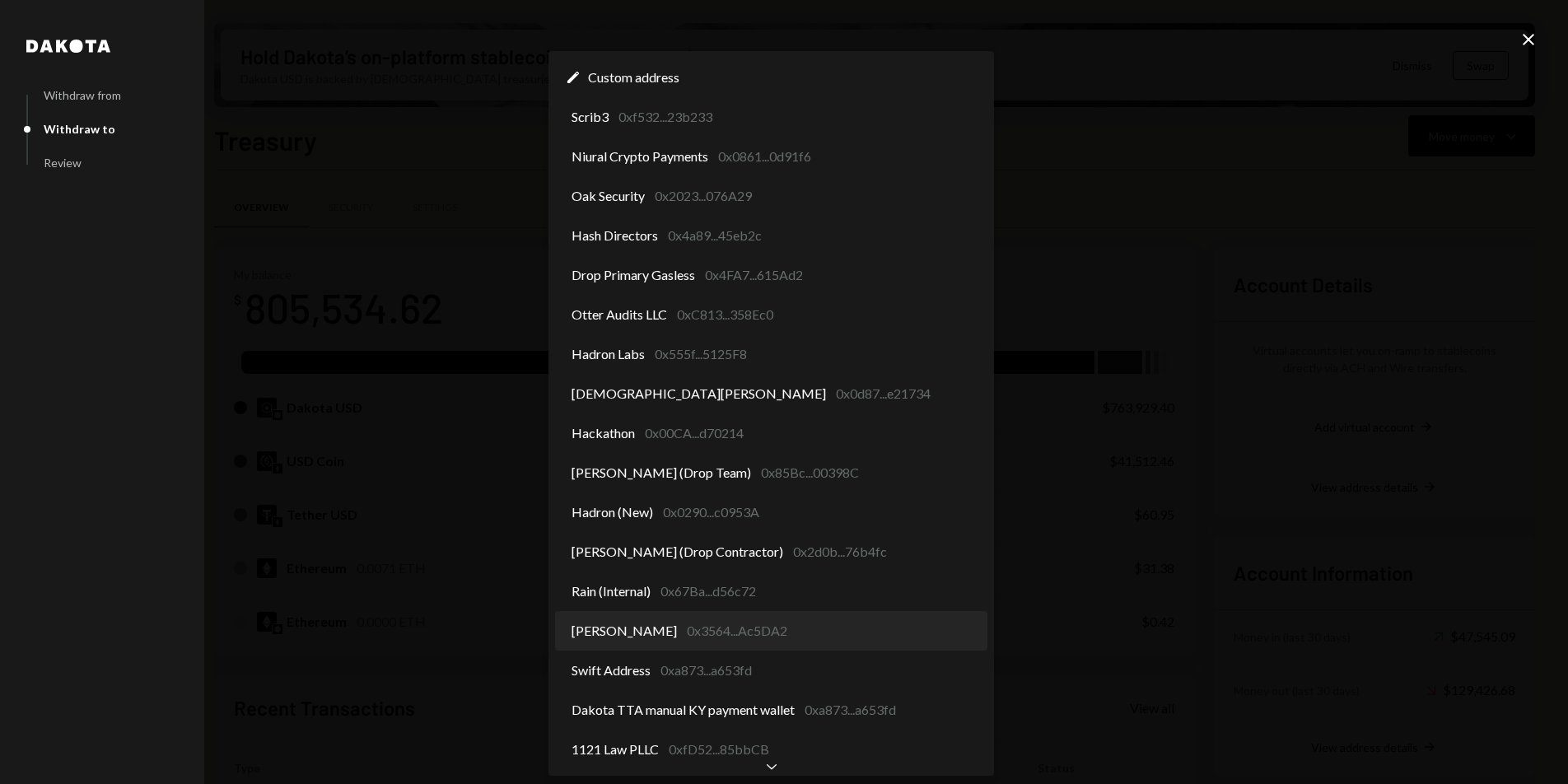
select select "**********"
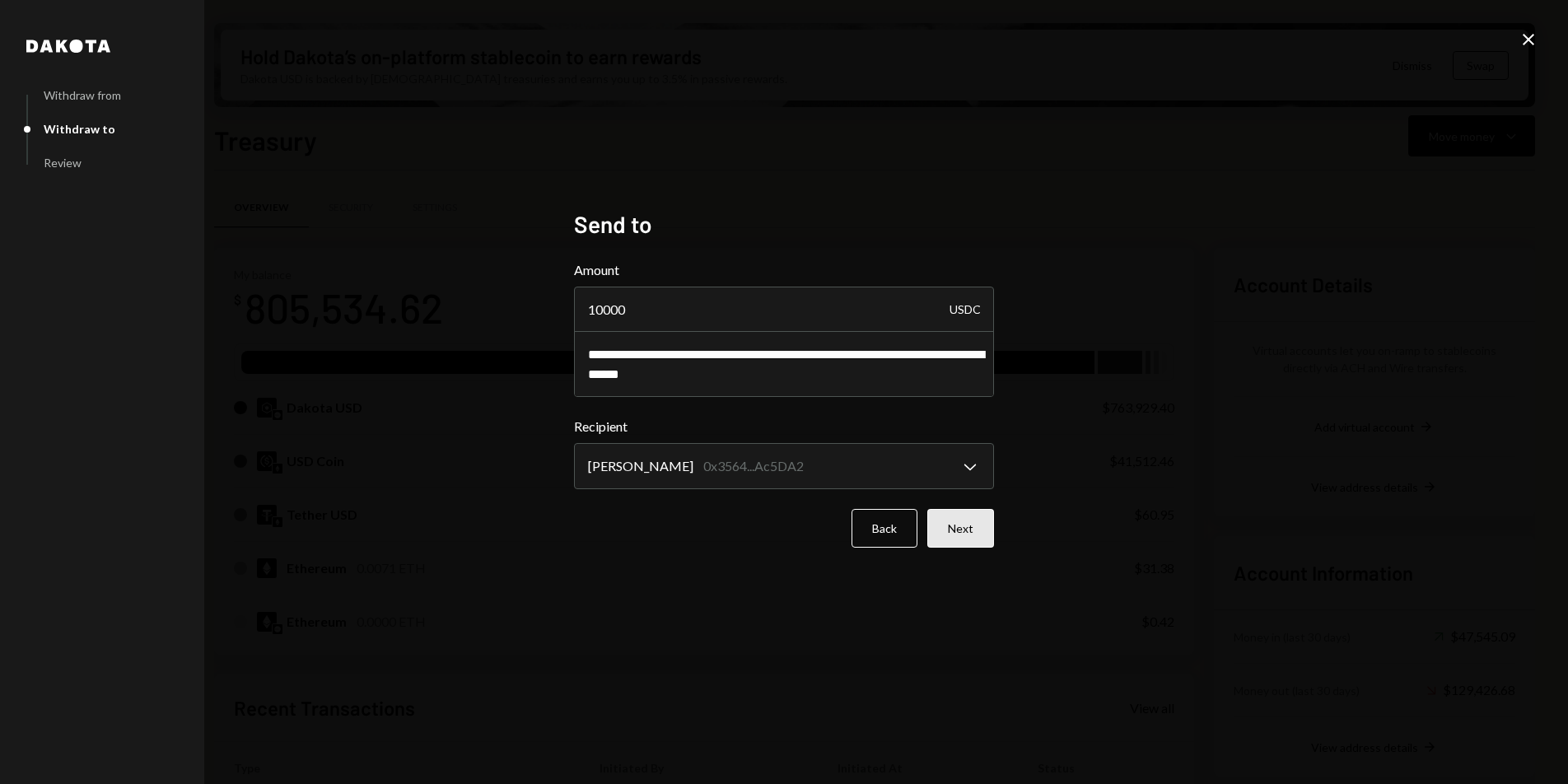
click at [955, 534] on button "Next" at bounding box center [960, 527] width 66 height 38
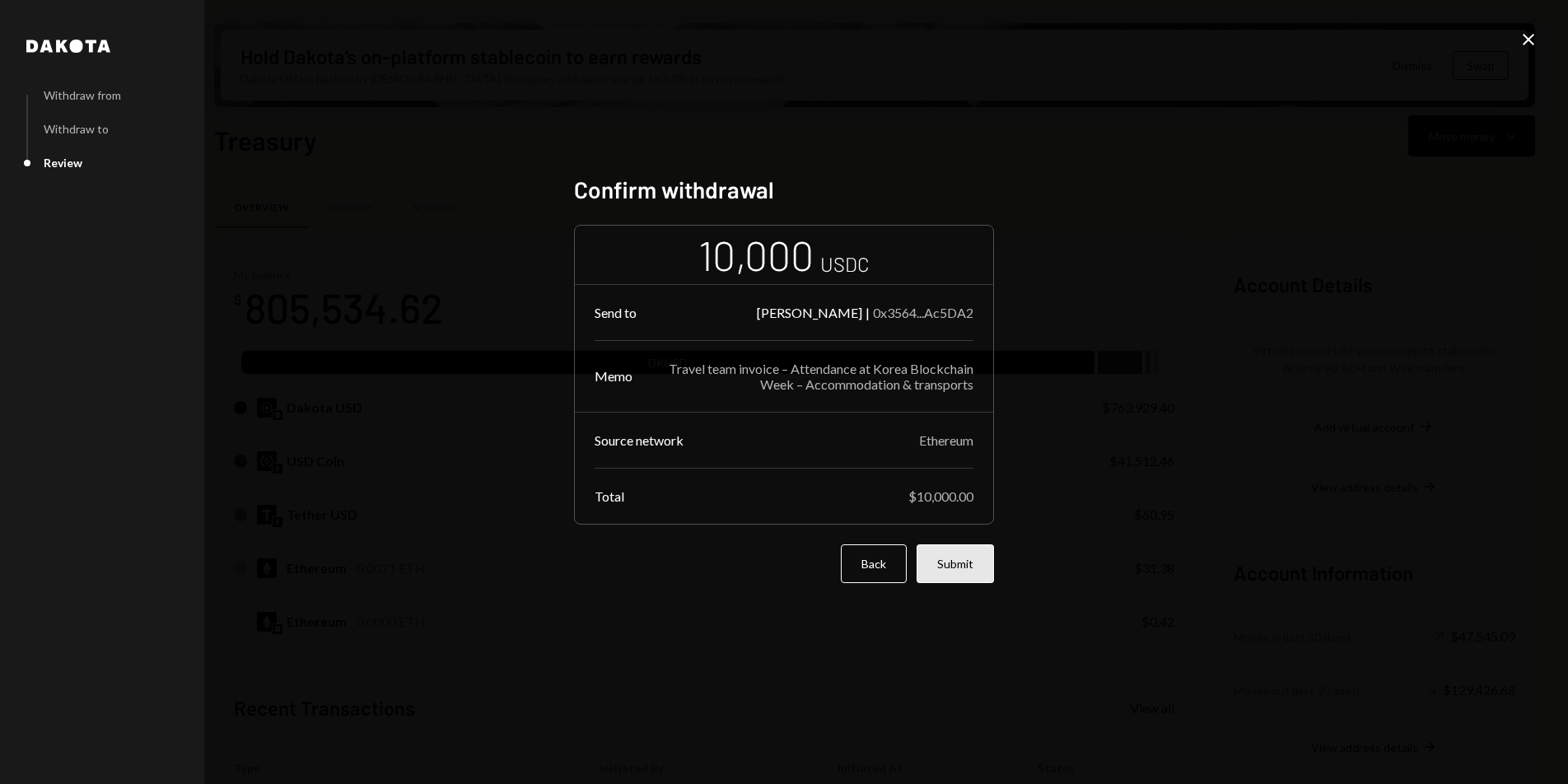
click at [958, 578] on button "Submit" at bounding box center [955, 563] width 77 height 38
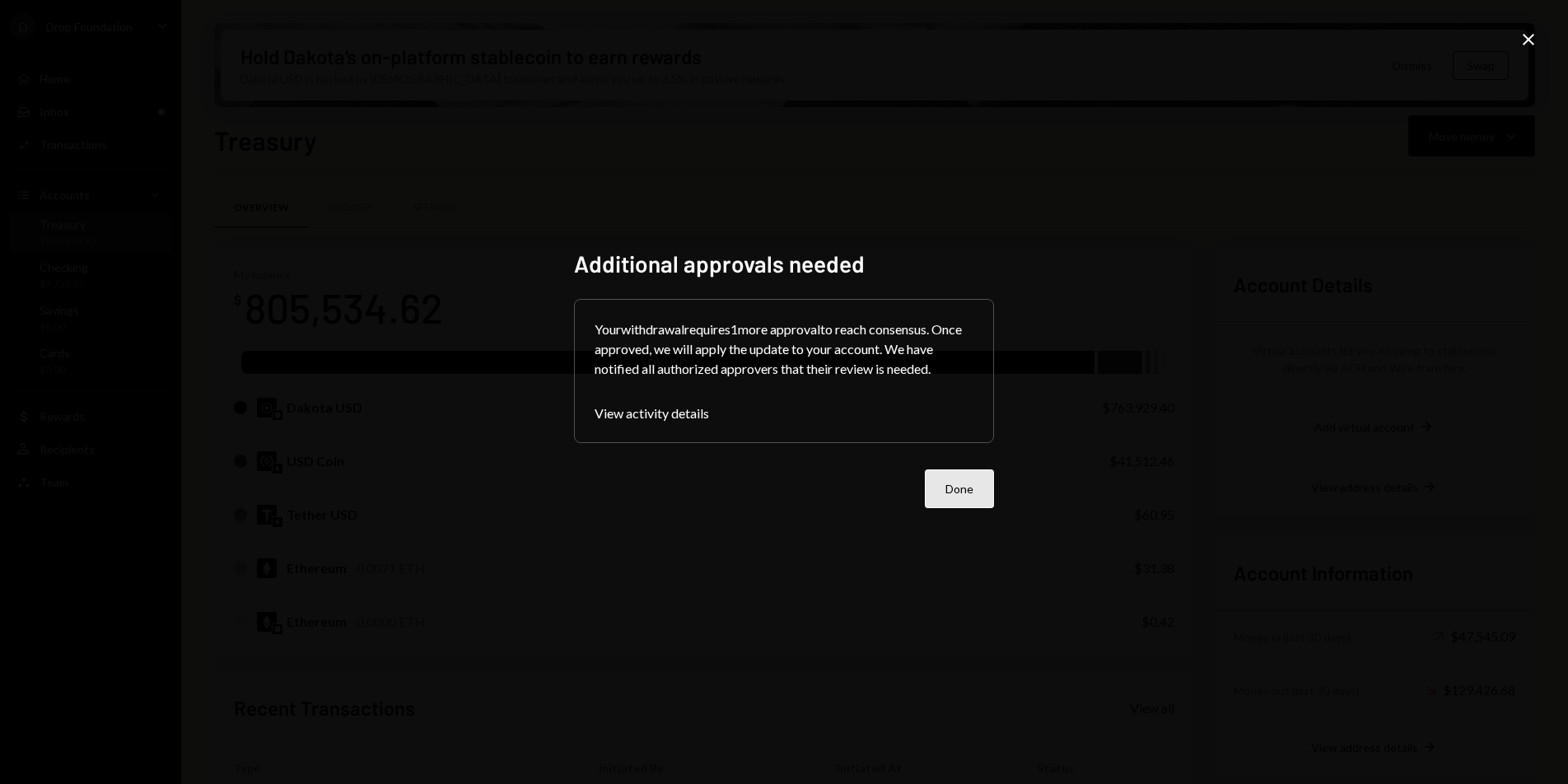
click at [955, 492] on button "Done" at bounding box center [959, 488] width 69 height 38
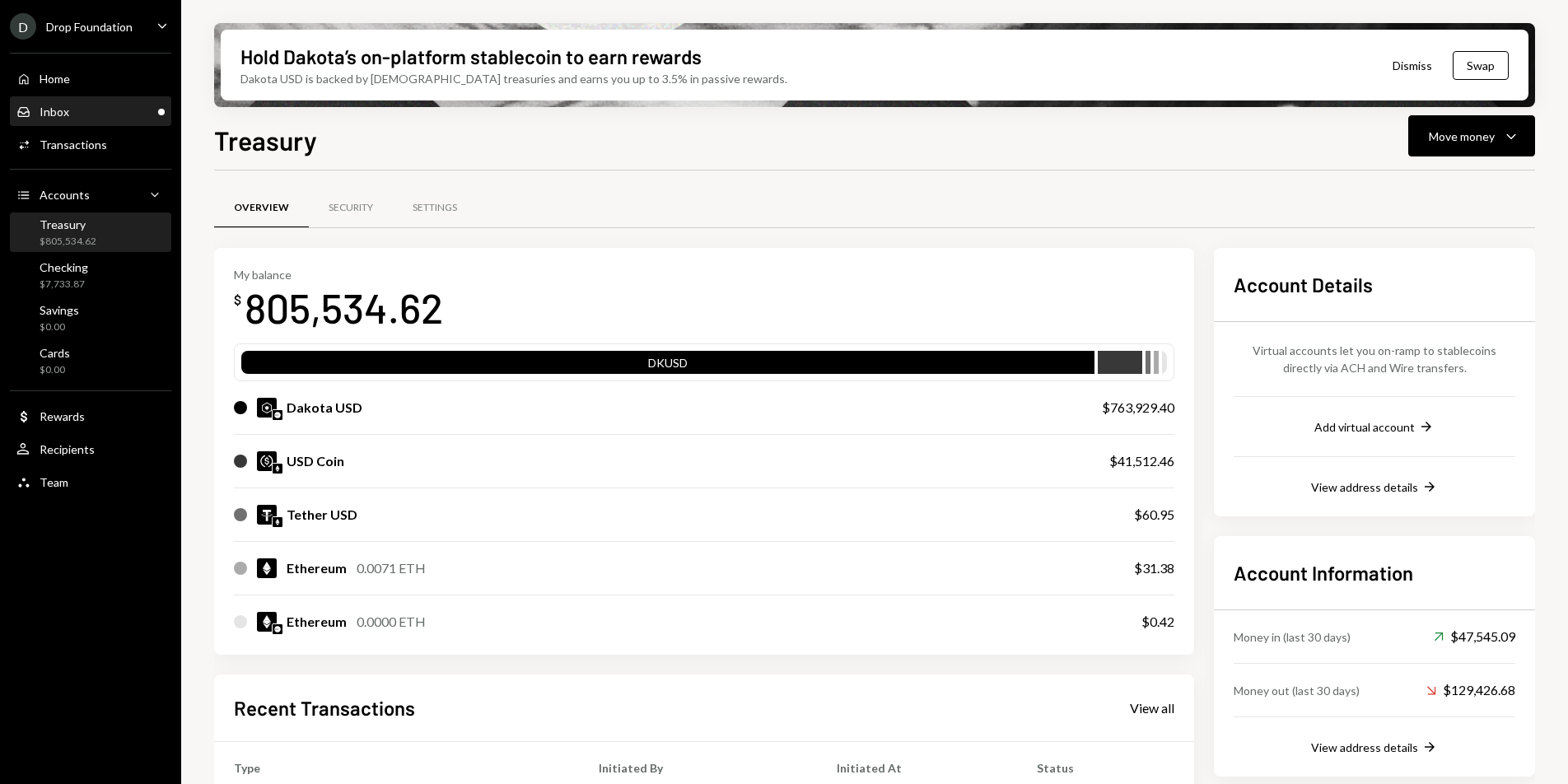
click at [118, 117] on div "Inbox Inbox" at bounding box center [91, 112] width 148 height 15
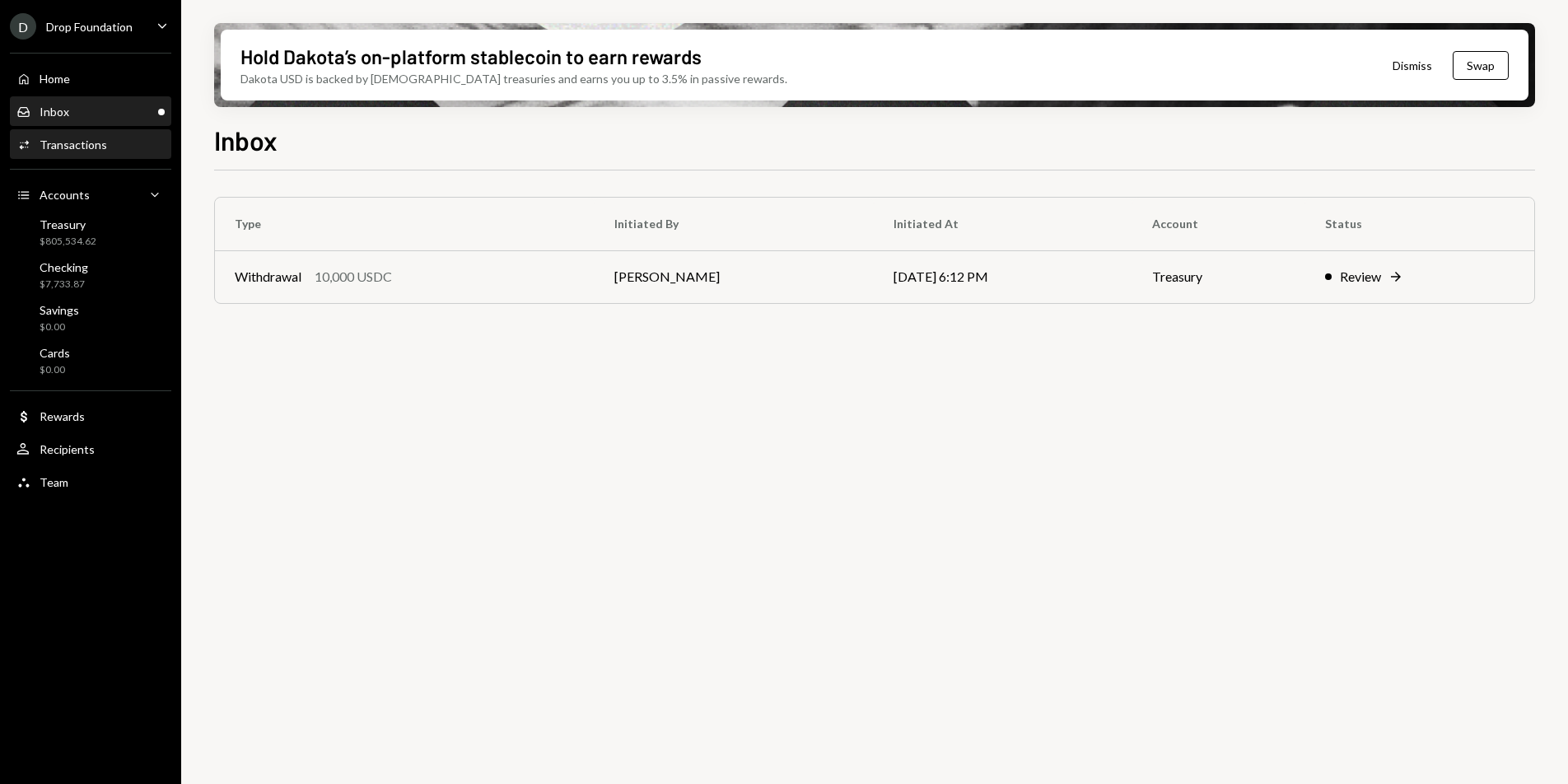
click at [98, 155] on div "Activities Transactions" at bounding box center [91, 145] width 148 height 28
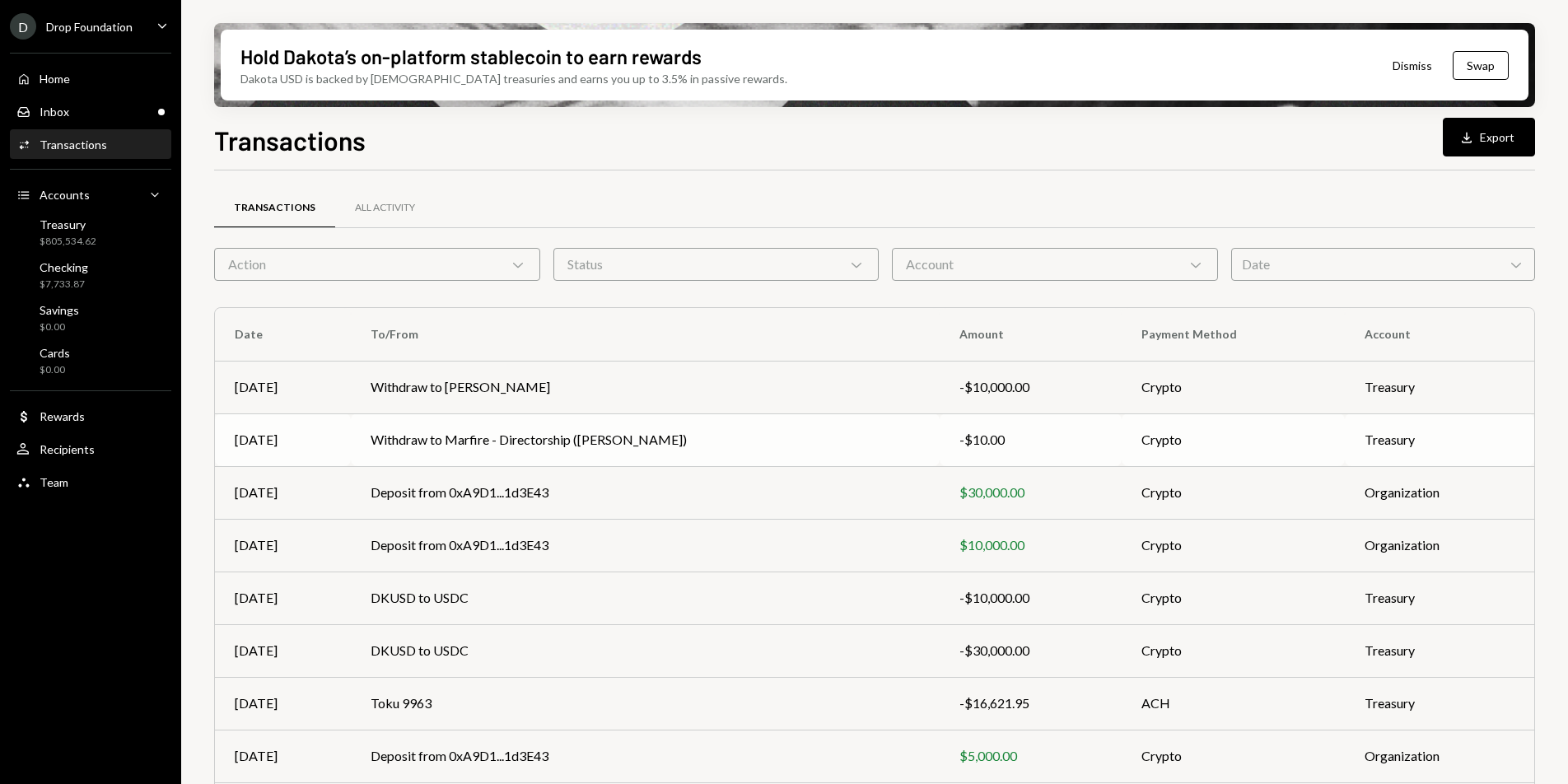
click at [525, 427] on td "Withdraw to Marfire - Directorship (Craig)" at bounding box center [645, 440] width 589 height 52
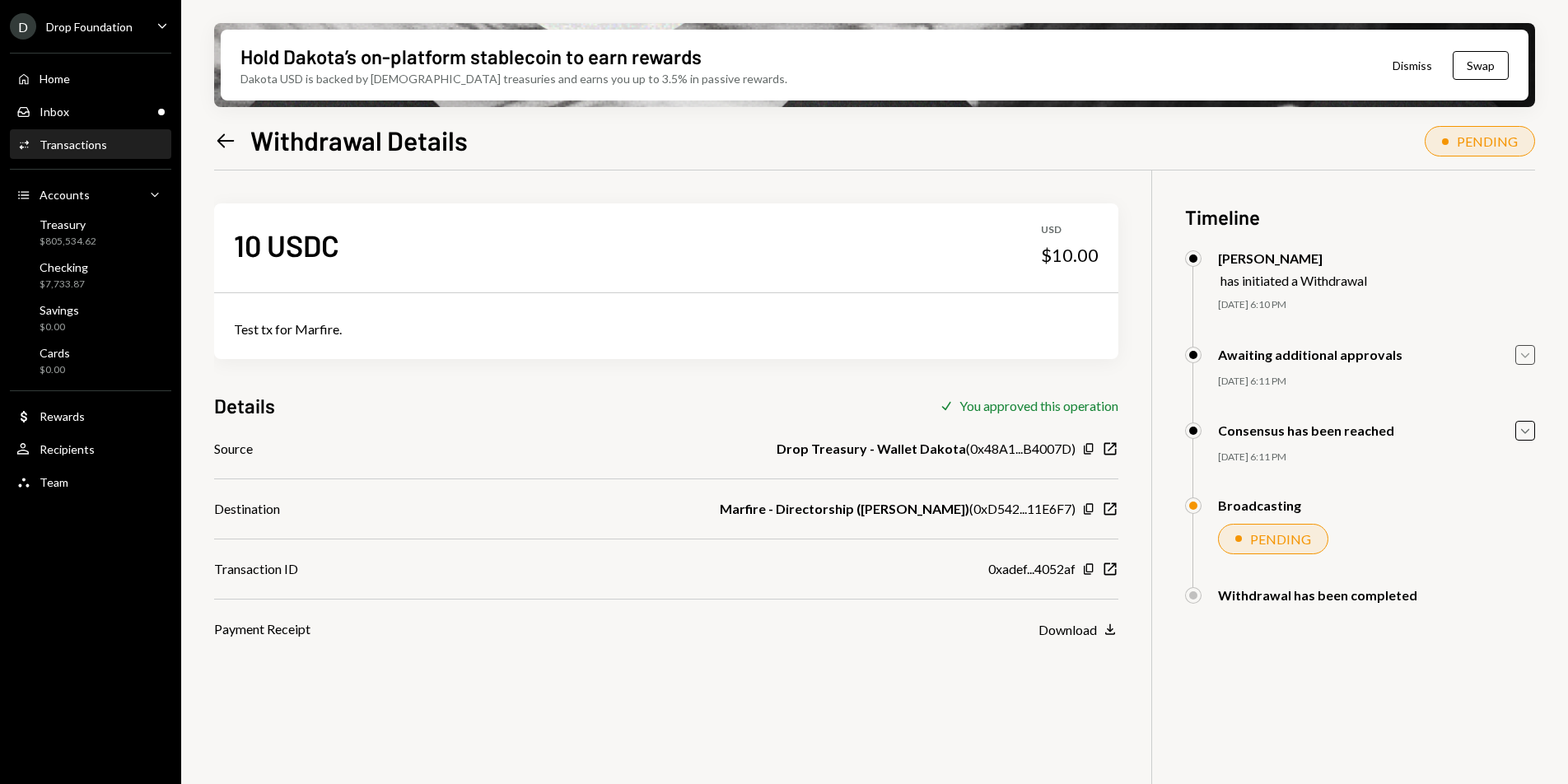
click at [1531, 359] on icon "Caret Down" at bounding box center [1525, 355] width 18 height 18
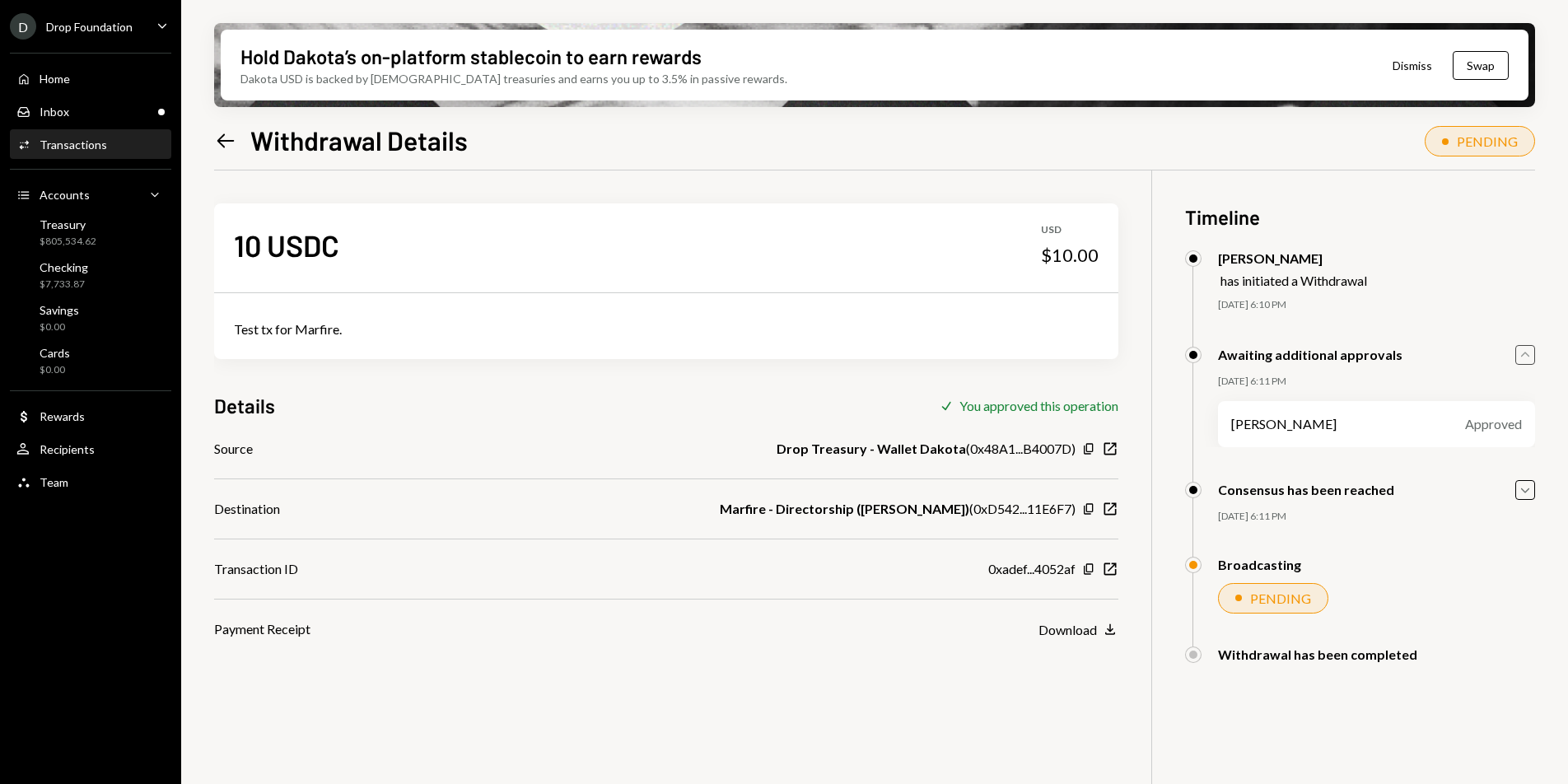
click at [1531, 359] on icon "Caret Up" at bounding box center [1525, 355] width 18 height 18
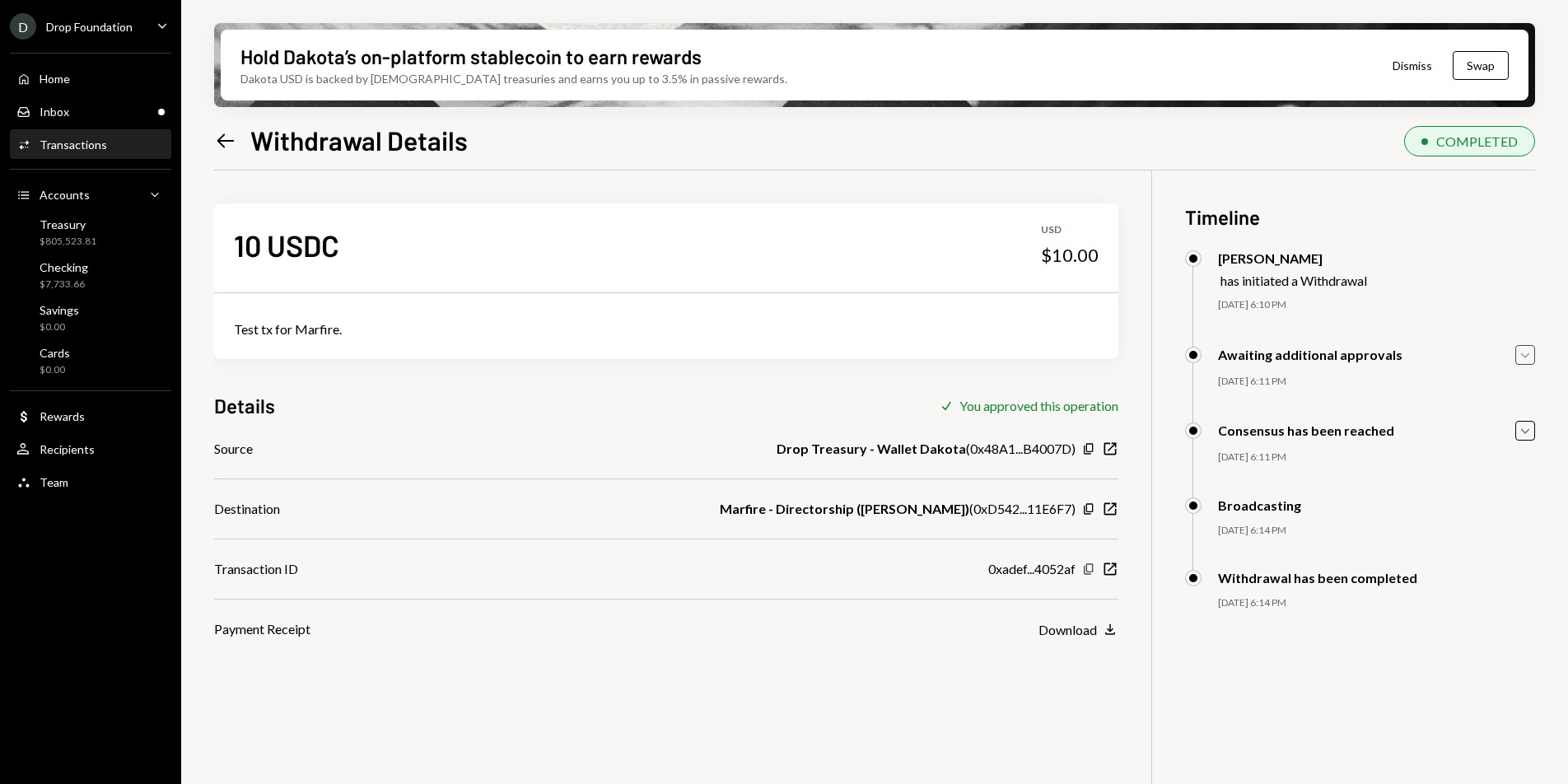
click at [1089, 569] on icon "Copy" at bounding box center [1088, 569] width 13 height 13
click at [96, 112] on div "Inbox Inbox" at bounding box center [91, 112] width 148 height 15
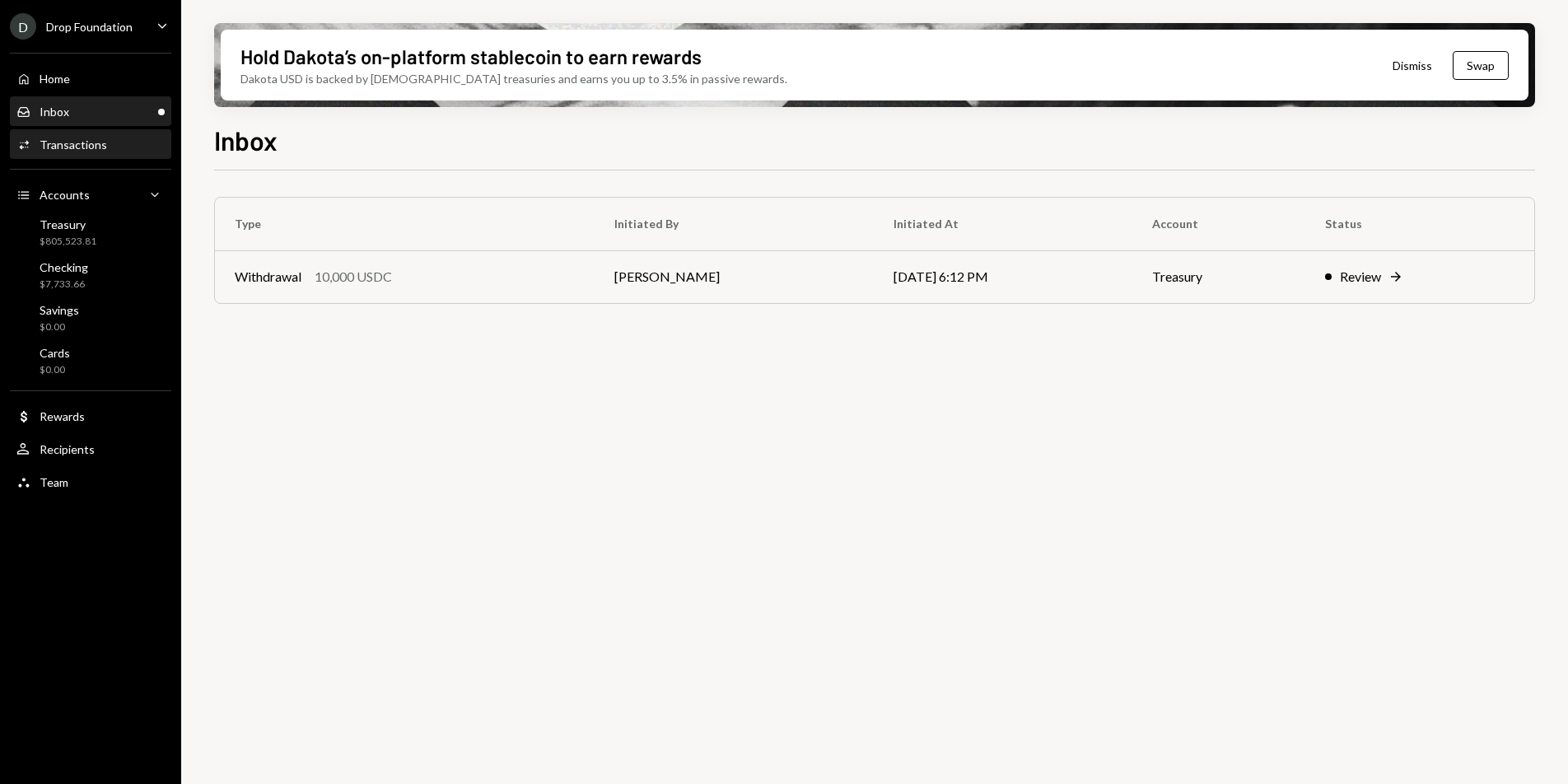
click at [95, 150] on div "Transactions" at bounding box center [73, 144] width 67 height 14
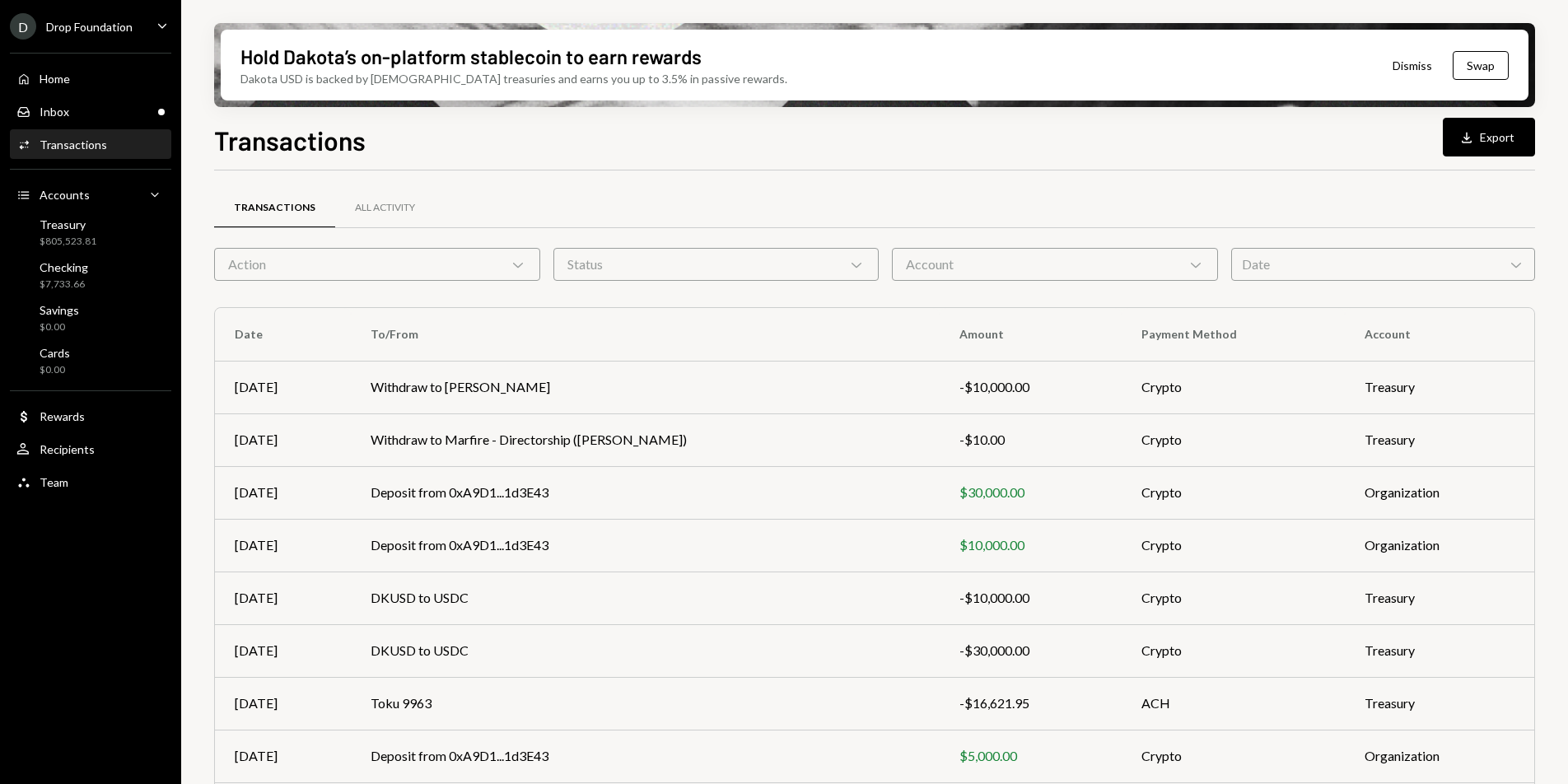
click at [134, 35] on div "D Drop Foundation Caret Down" at bounding box center [91, 26] width 181 height 26
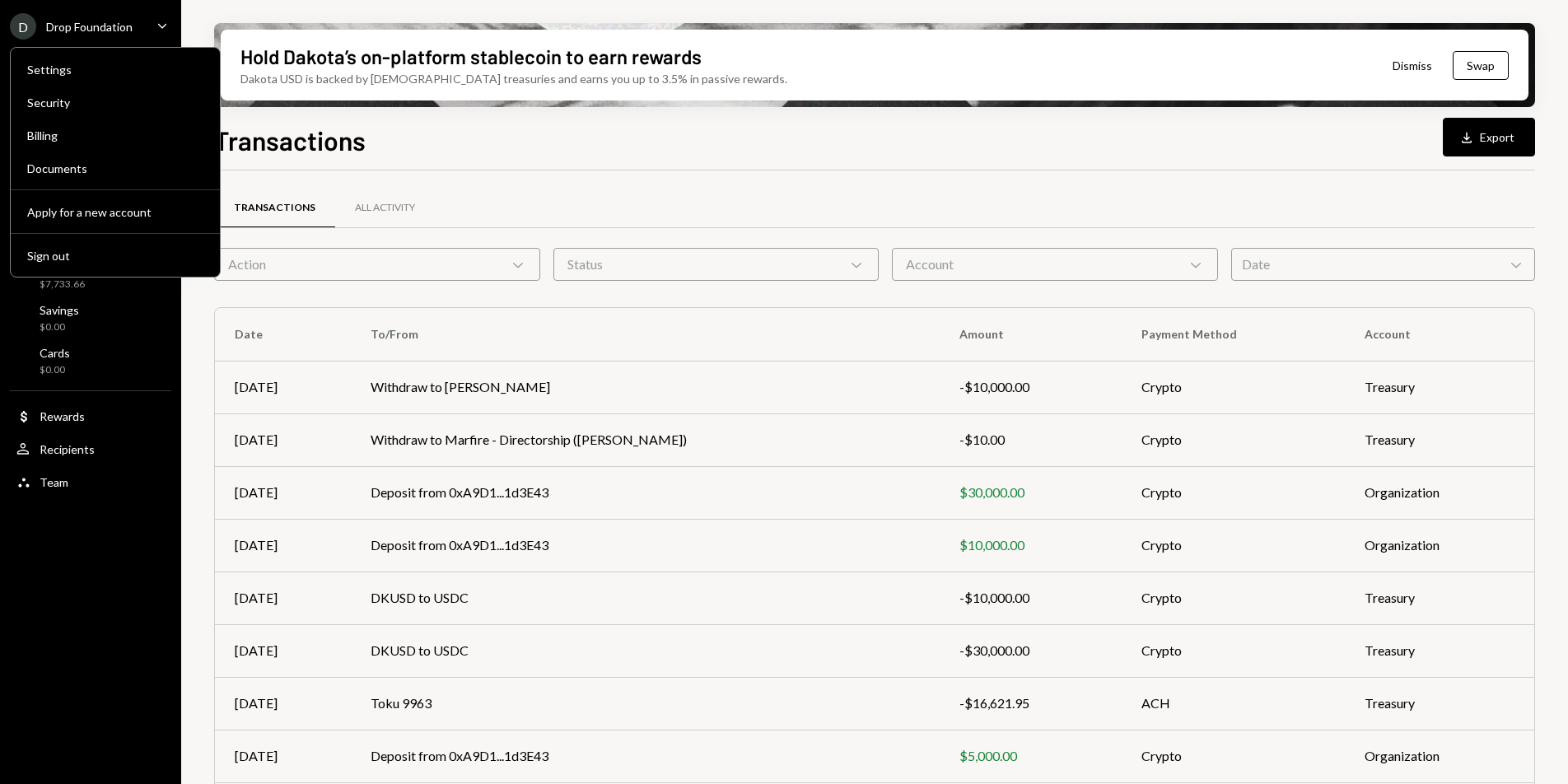
click at [418, 161] on div "Transactions Download Export Transactions All Activity Action Chevron Down Stat…" at bounding box center [874, 500] width 1321 height 761
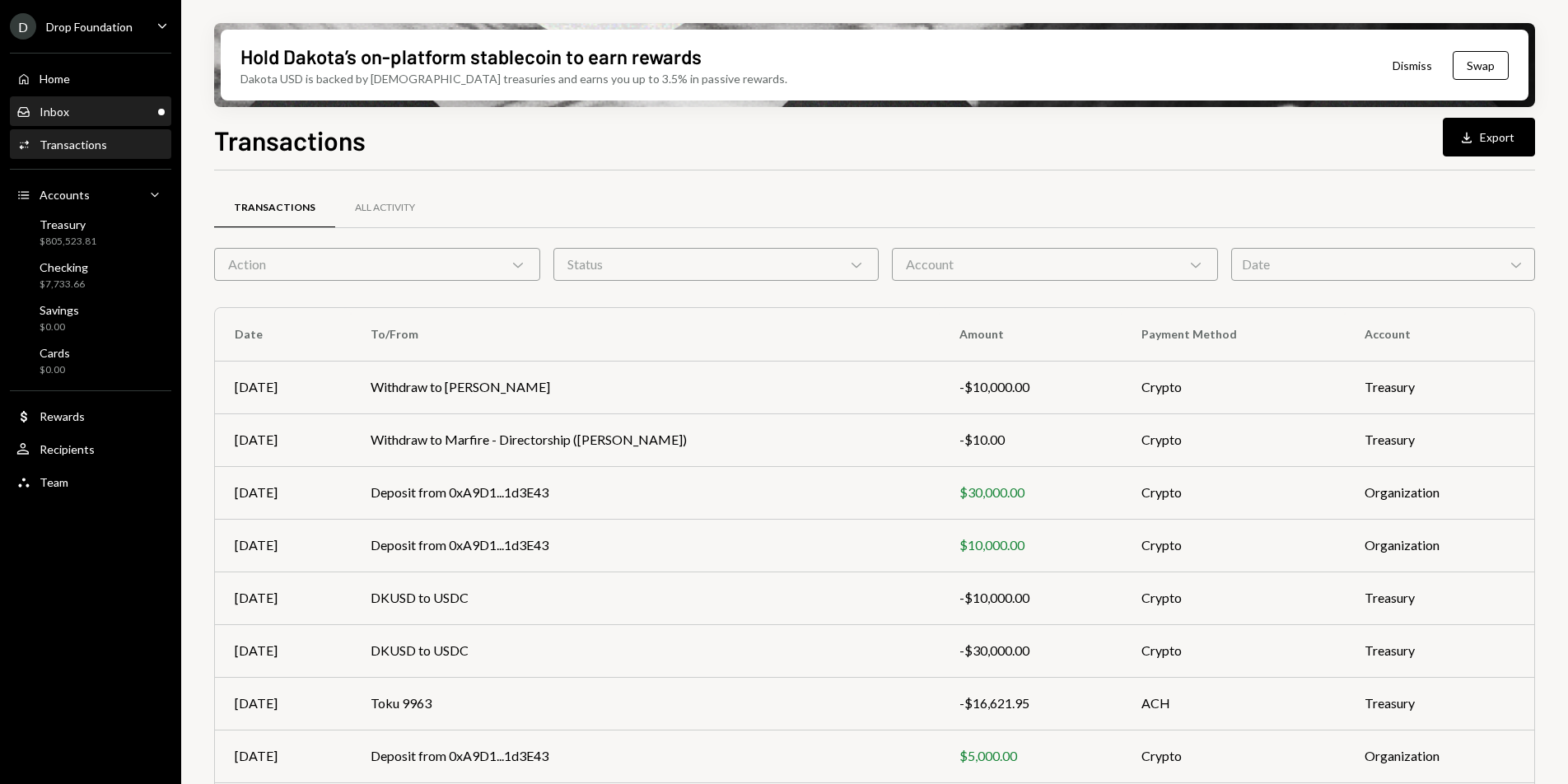
click at [123, 112] on div "Inbox Inbox" at bounding box center [91, 112] width 148 height 15
